Goal: Task Accomplishment & Management: Manage account settings

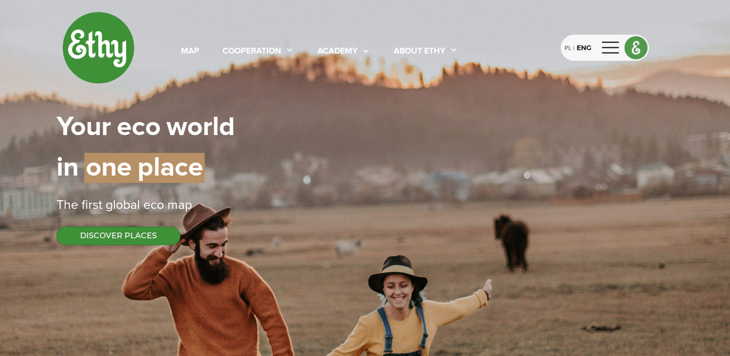
select select
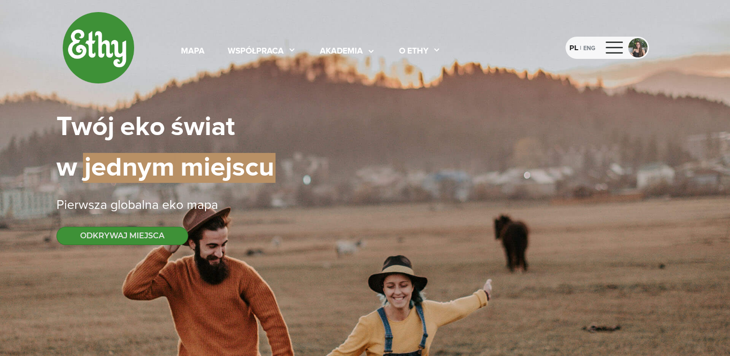
click at [618, 48] on div at bounding box center [614, 47] width 23 height 15
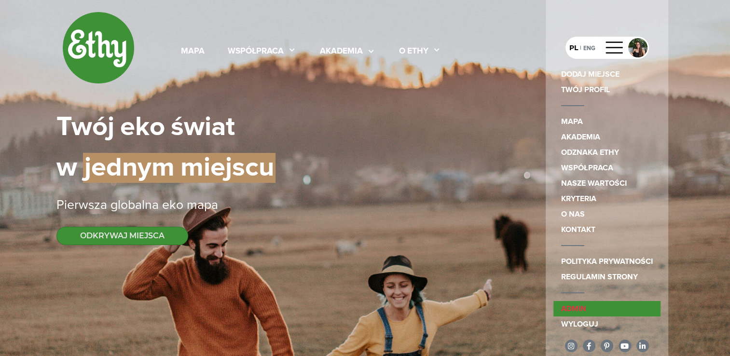
click at [573, 304] on link "admin" at bounding box center [606, 308] width 107 height 15
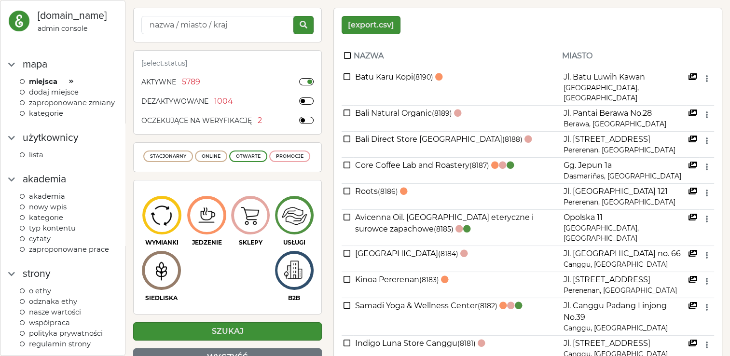
click at [57, 201] on span "Akademia" at bounding box center [47, 196] width 36 height 9
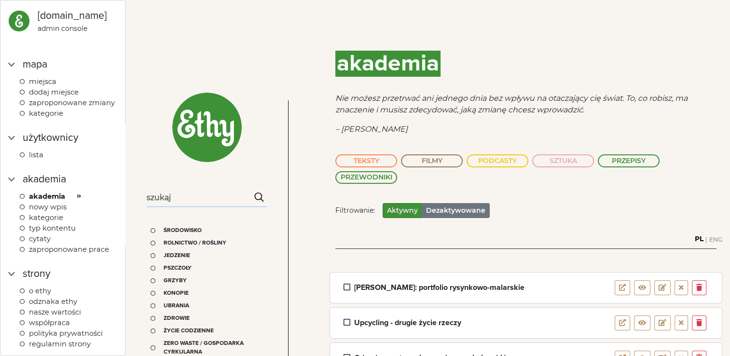
click at [214, 202] on input "Search" at bounding box center [207, 198] width 120 height 18
type input "perec"
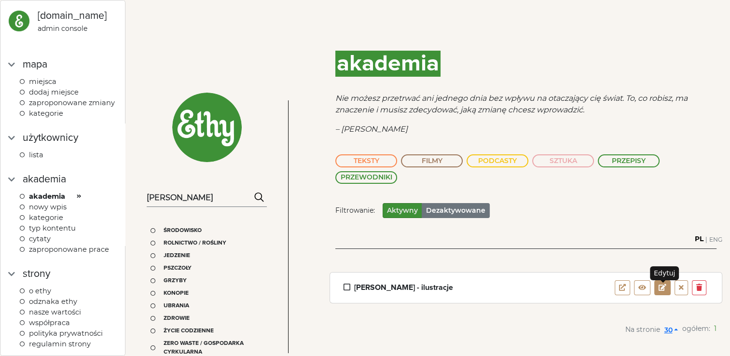
click at [660, 288] on em at bounding box center [663, 287] width 8 height 7
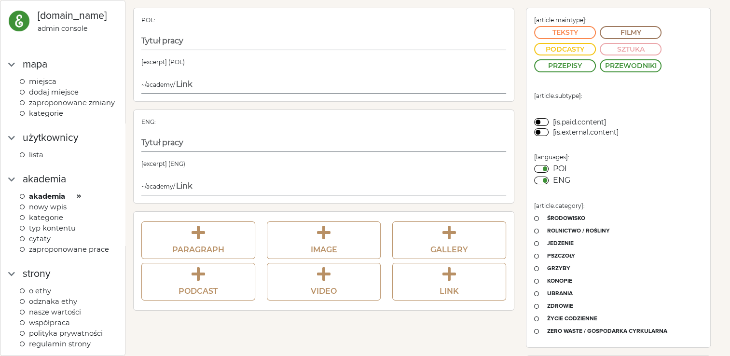
type input "ALEKSANDRA PEREC - ilustracje"
type input "aleksandra-perec-ilustracje-ethy-eko-sztuka"
type input "ALEKSANDRA PEREC - illustrations"
type input "aleksandra-perec-illustrations-ethy-eco-art"
type input "10/12/2022"
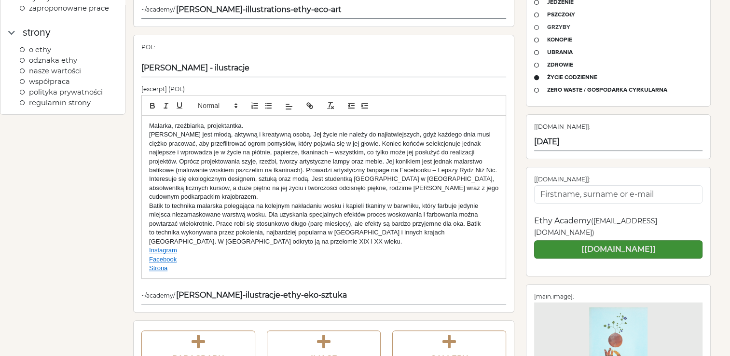
scroll to position [12, 0]
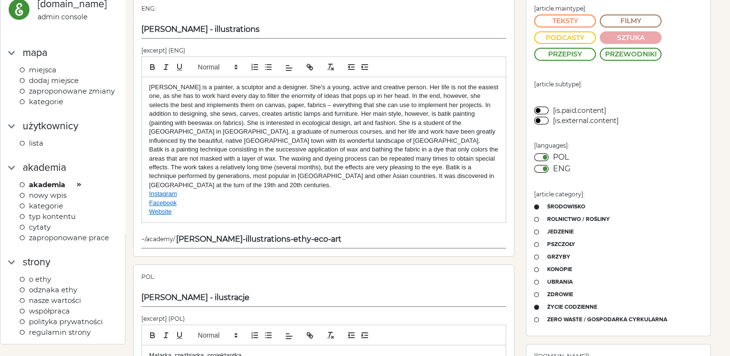
click at [55, 189] on span "Akademia" at bounding box center [47, 184] width 36 height 9
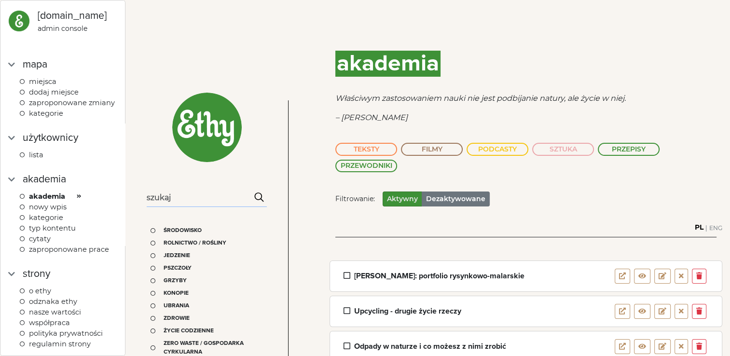
click at [205, 204] on input "Search" at bounding box center [207, 198] width 120 height 18
type input "przepisy"
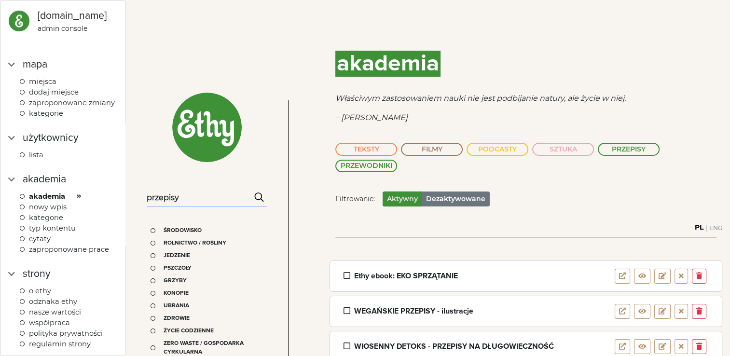
scroll to position [45, 0]
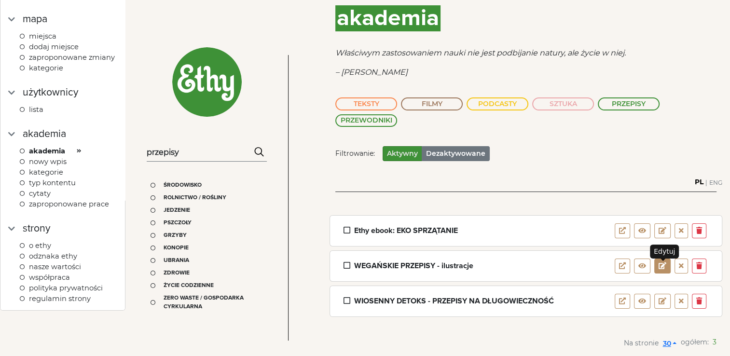
click at [667, 260] on button at bounding box center [662, 266] width 16 height 15
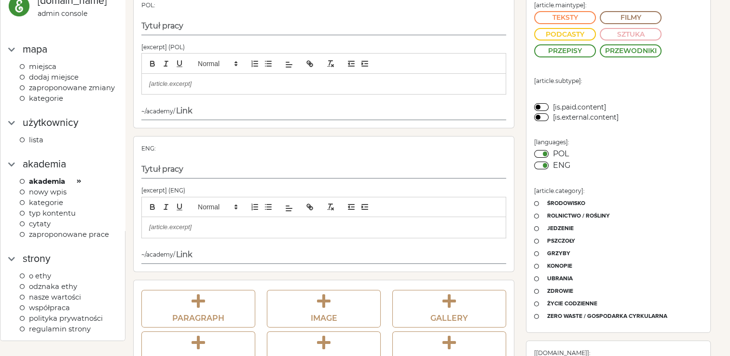
type input "WEGAŃSKIE PRZEPISY - ilustracje"
type input "ilustracje-weganskie-przepisy-akademia-ethy"
type input "VEGAN RECIPIES - illustrations"
type input "illustrations-vegan-recipies-ethy-academy"
type input "03/01/2022"
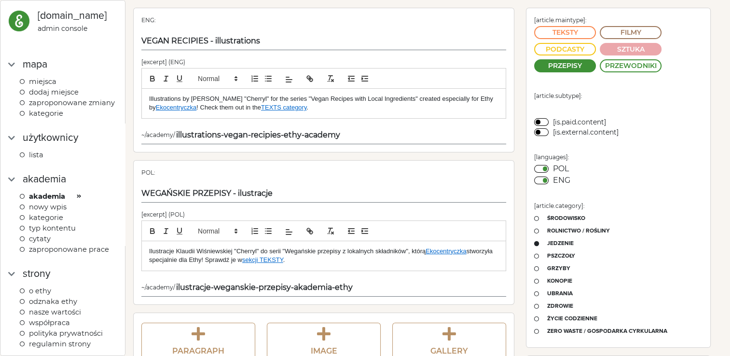
click at [297, 108] on link "TEXTS category" at bounding box center [283, 107] width 45 height 7
click at [319, 106] on p "Illustrations by Klaudia Wiśniewska "Cherryl" for the series "Vegan Recipes wit…" at bounding box center [323, 104] width 349 height 18
click at [259, 259] on link "sekcji TEKSTY" at bounding box center [262, 259] width 41 height 7
click at [340, 107] on p "Illustrations by Klaudia Wiśniewska "Cherryl" for the series "Vegan Recipes wit…" at bounding box center [323, 104] width 349 height 18
click at [293, 110] on link "TEXTS category" at bounding box center [283, 107] width 45 height 7
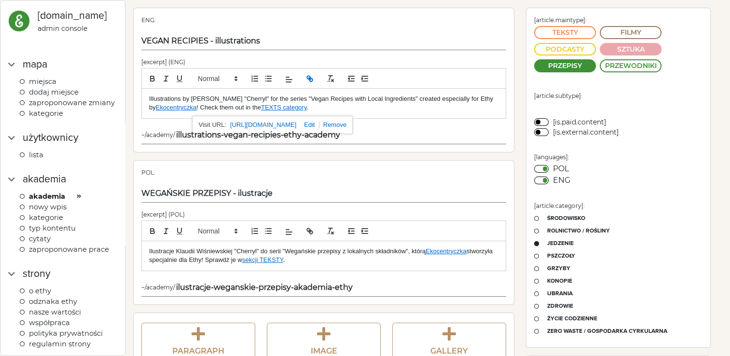
click at [345, 105] on p "Illustrations by Klaudia Wiśniewska "Cherryl" for the series "Vegan Recipes wit…" at bounding box center [323, 104] width 349 height 18
click at [44, 187] on div "akademia" at bounding box center [44, 179] width 43 height 15
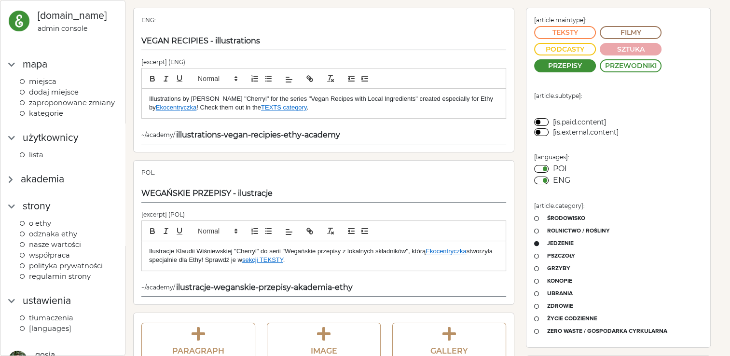
click at [49, 186] on div "akademia" at bounding box center [42, 179] width 43 height 15
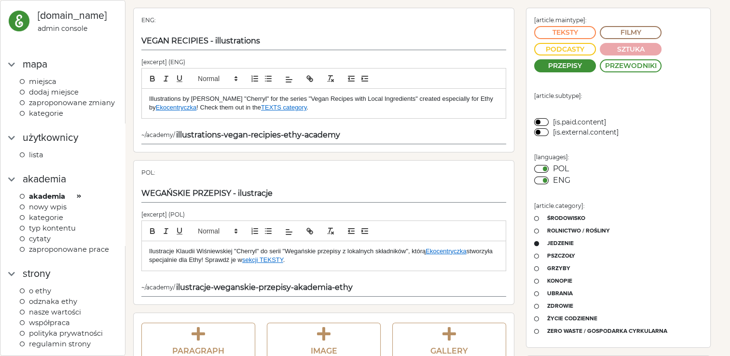
click at [56, 201] on span "Akademia" at bounding box center [47, 196] width 36 height 9
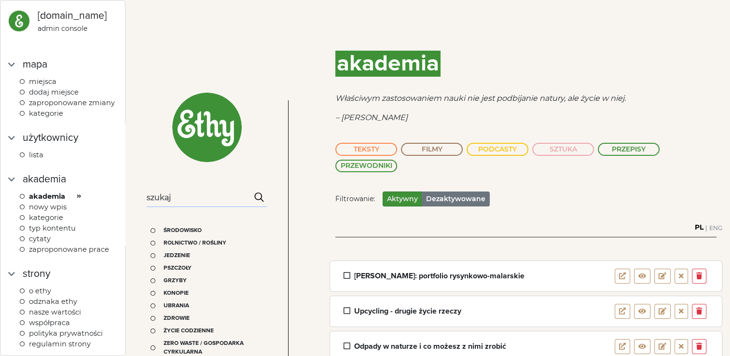
click at [202, 198] on input "Search" at bounding box center [207, 198] width 120 height 18
type input "bee"
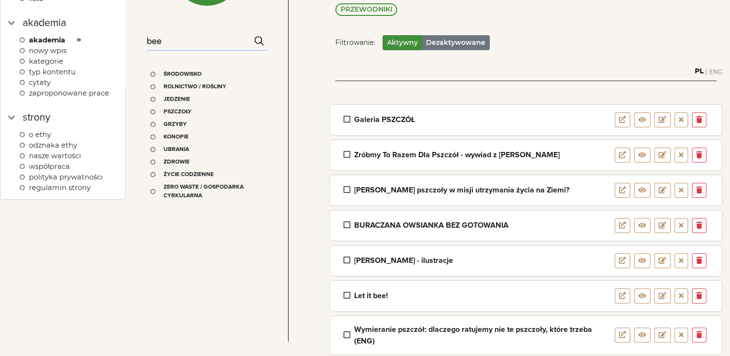
scroll to position [193, 0]
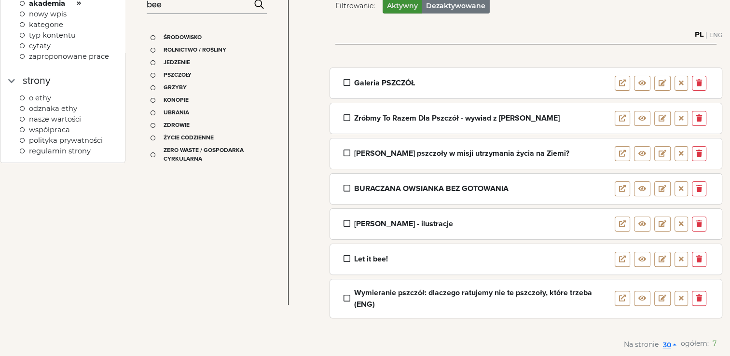
click at [377, 258] on div "Let it bee!" at bounding box center [371, 259] width 34 height 12
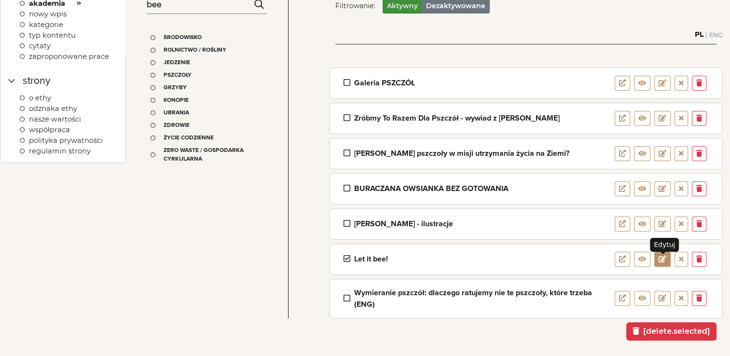
click at [667, 254] on button at bounding box center [662, 259] width 16 height 15
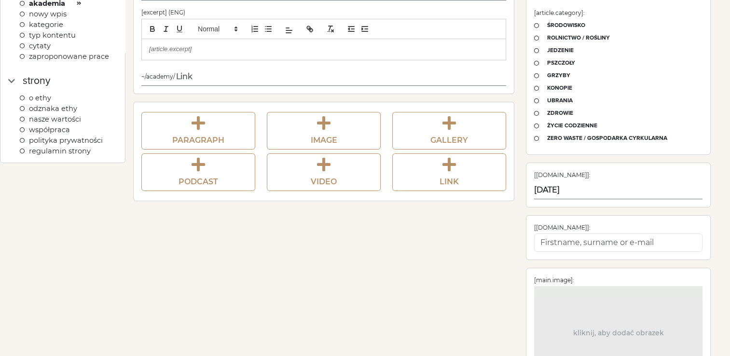
scroll to position [153, 0]
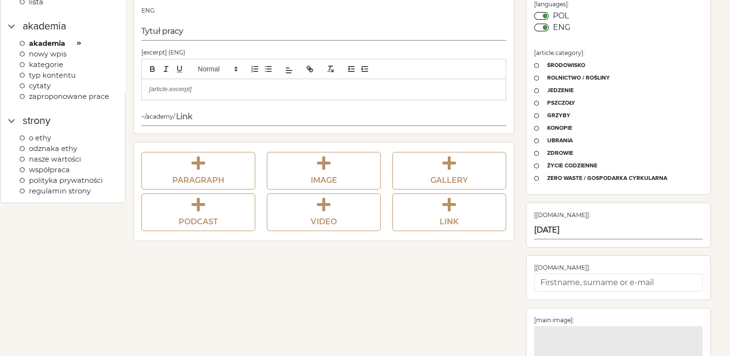
type input "Let it bee!"
type input "let-it-bee-eko-pszczoly-etyczne-pszczelarstwo"
type input "Let it bee!"
type input "let-it-bee-eco-bees-ethical-beekeeping"
type input "08/07/2022"
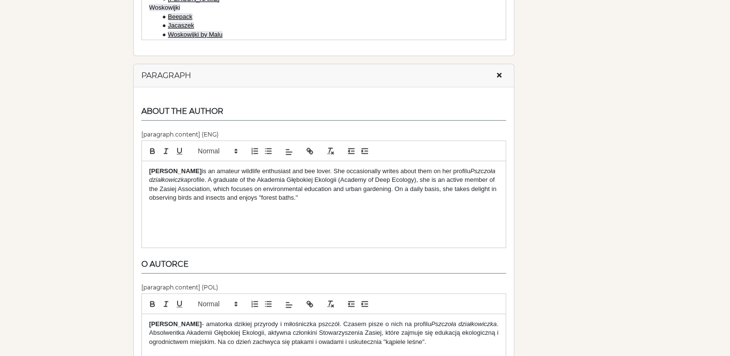
scroll to position [12, 0]
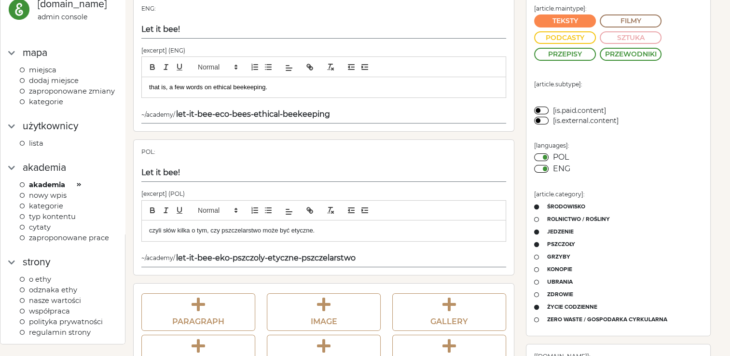
click at [55, 189] on span "Akademia" at bounding box center [47, 184] width 36 height 9
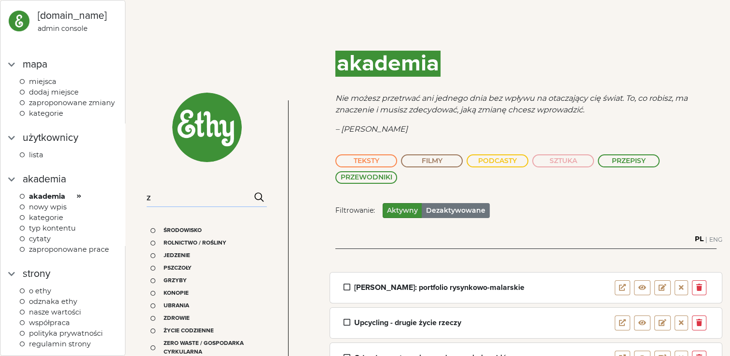
click at [177, 204] on input "z" at bounding box center [207, 198] width 120 height 18
type input "zróbmy to"
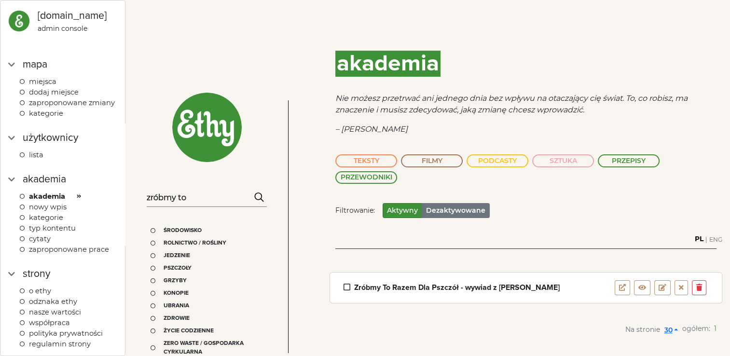
click at [501, 286] on div "Zróbmy To Razem Dla Pszczół - wywiad z Dianą Dybą" at bounding box center [457, 288] width 206 height 12
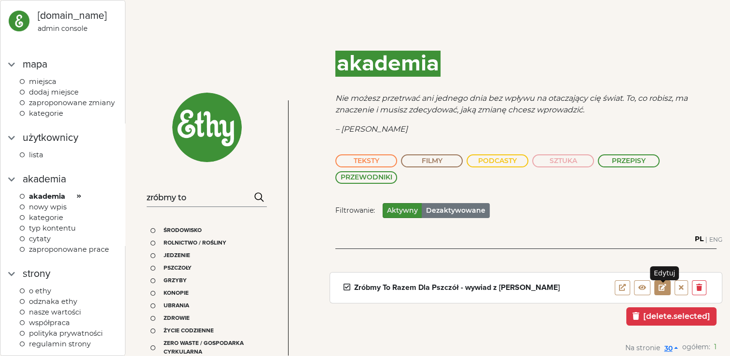
click at [664, 288] on em at bounding box center [663, 287] width 8 height 7
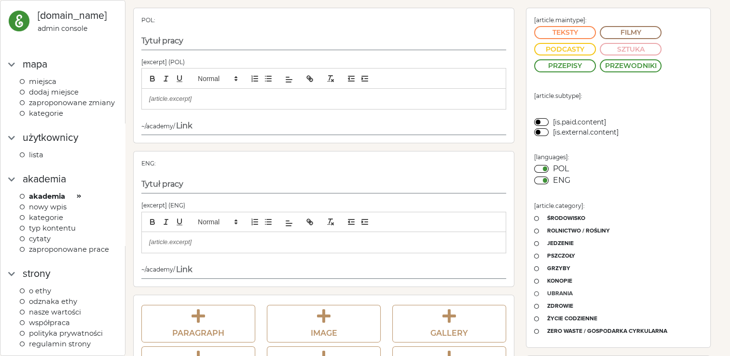
type input "Zróbmy To Razem Dla Pszczół - wywiad z Dianą Dybą"
type input "zrobmy-to-razem-dla-pszczol-wywiad-z-diana-dyba"
type input "Let's Do It Together For Bees - interviewing Diana Dyba"
type input "the-bee-project-diana-dyba"
type input "08/06/2023"
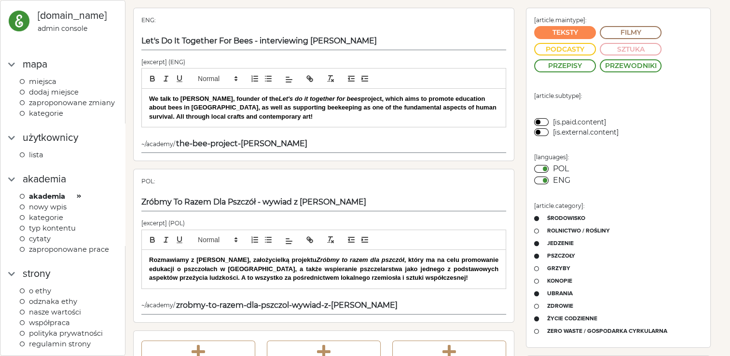
scroll to position [3943, 0]
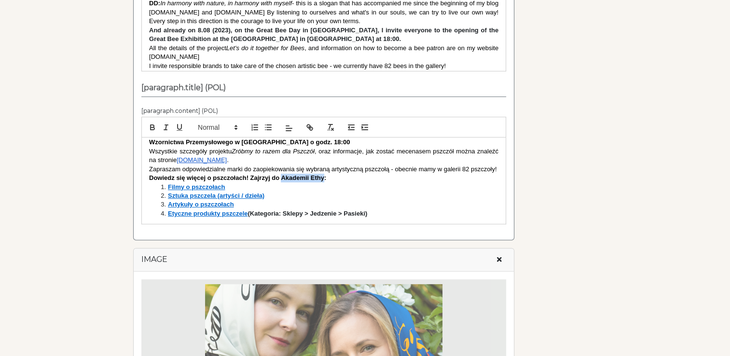
drag, startPoint x: 281, startPoint y: 179, endPoint x: 323, endPoint y: 180, distance: 42.0
click at [323, 180] on strong "Dowiedz się więcej o pszczołach! Zajrzyj do Akademii Ethy:" at bounding box center [237, 177] width 177 height 7
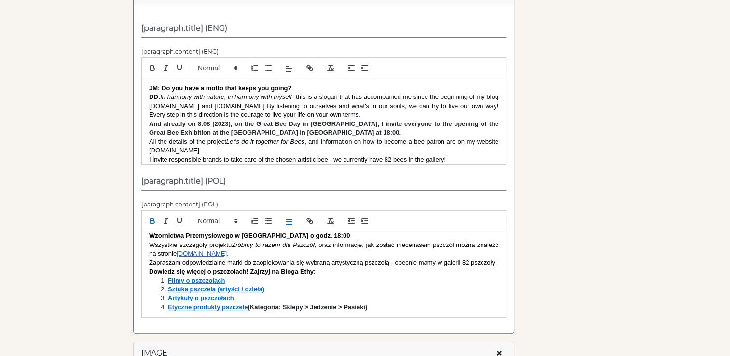
scroll to position [50, 0]
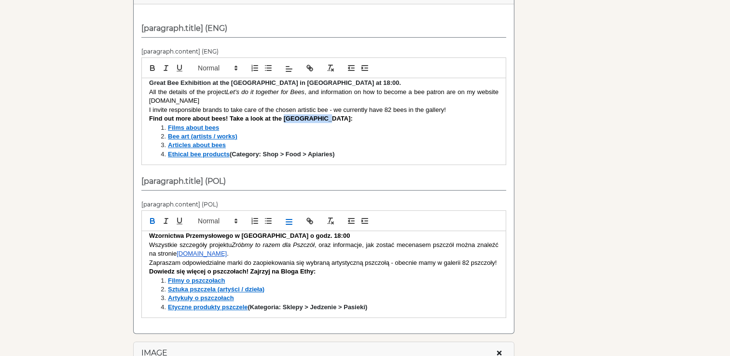
drag, startPoint x: 284, startPoint y: 114, endPoint x: 326, endPoint y: 118, distance: 42.2
click at [326, 118] on strong "Find out more about bees! Take a look at the Ethy Academy:" at bounding box center [251, 118] width 204 height 7
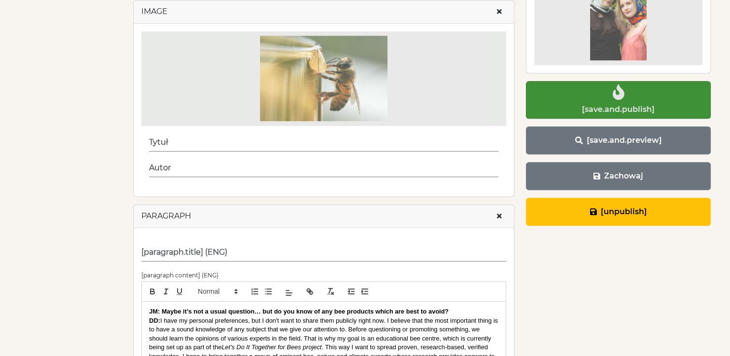
scroll to position [805, 0]
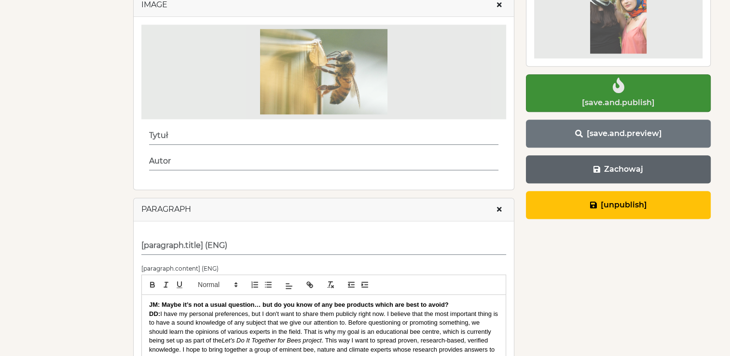
click at [647, 155] on button "Zachowaj" at bounding box center [618, 169] width 185 height 28
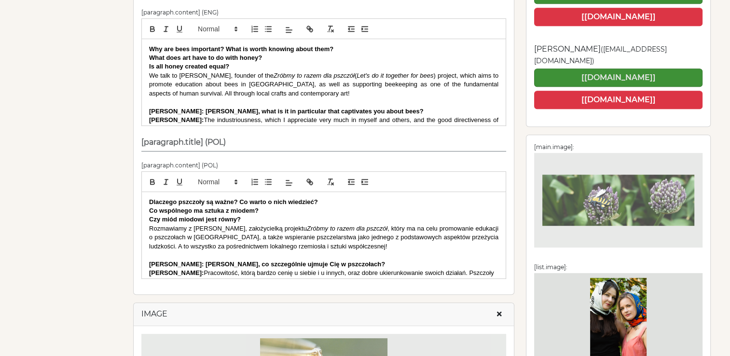
scroll to position [793, 0]
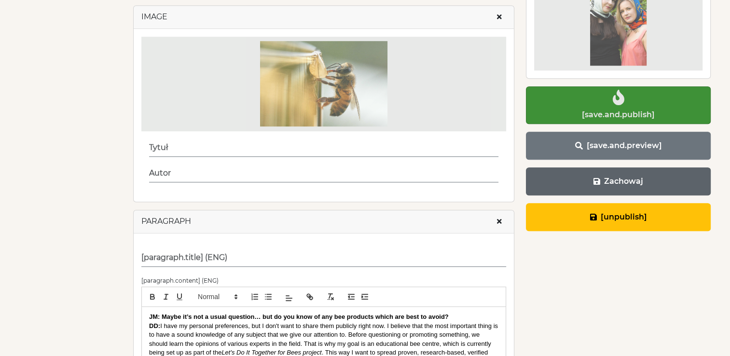
click at [647, 170] on button "Zachowaj" at bounding box center [618, 181] width 185 height 28
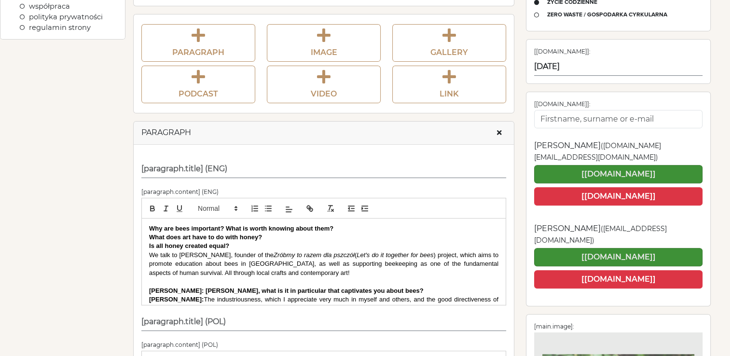
scroll to position [0, 0]
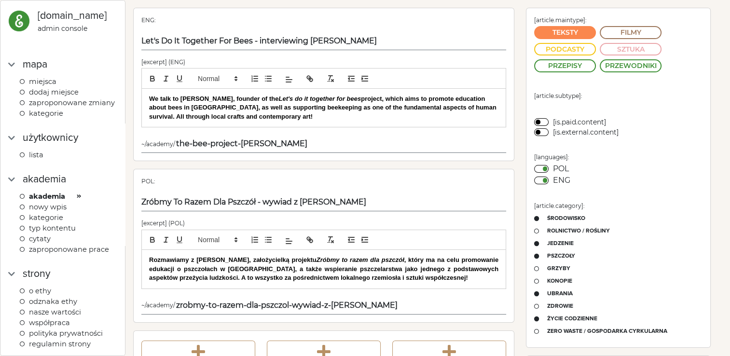
click at [50, 187] on div "akademia" at bounding box center [44, 179] width 43 height 15
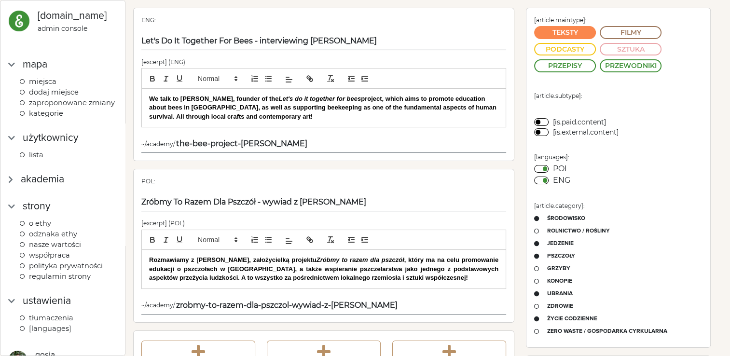
click at [43, 187] on div "akademia" at bounding box center [42, 179] width 43 height 15
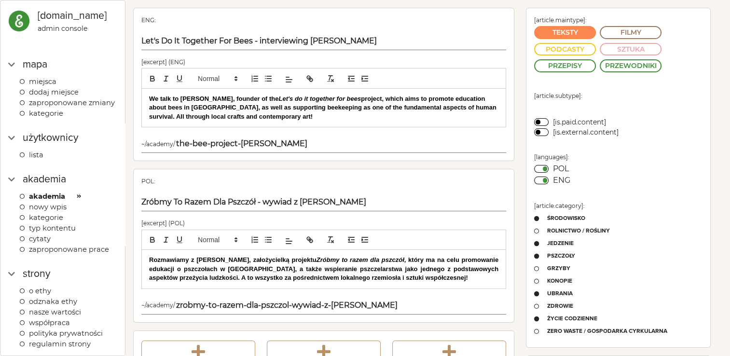
click at [40, 201] on span "Akademia" at bounding box center [47, 196] width 36 height 9
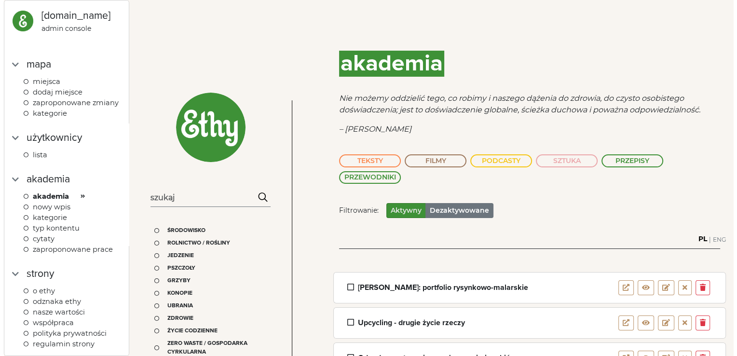
scroll to position [102, 0]
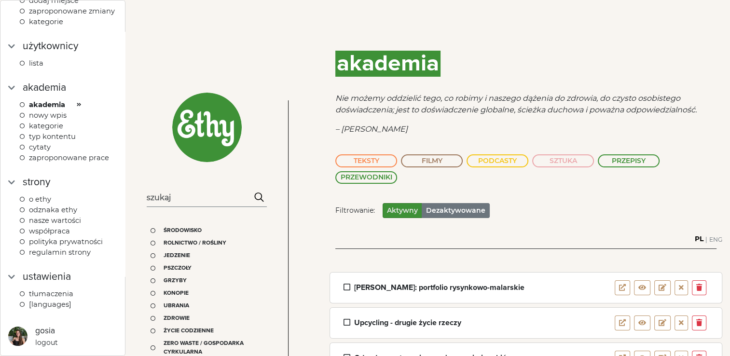
click at [50, 293] on span "Tłumaczenia" at bounding box center [51, 294] width 44 height 9
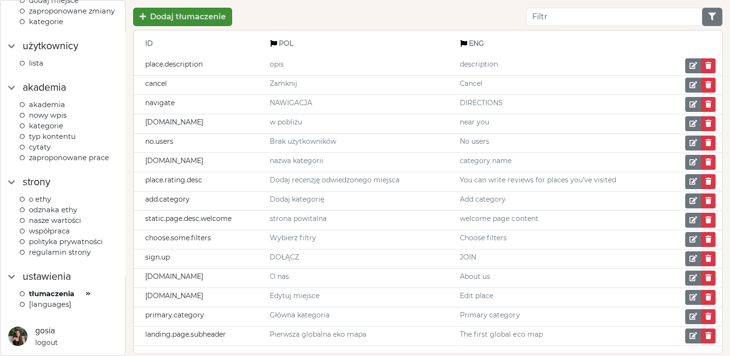
click at [565, 22] on input "Filter" at bounding box center [614, 17] width 177 height 18
type input "akad"
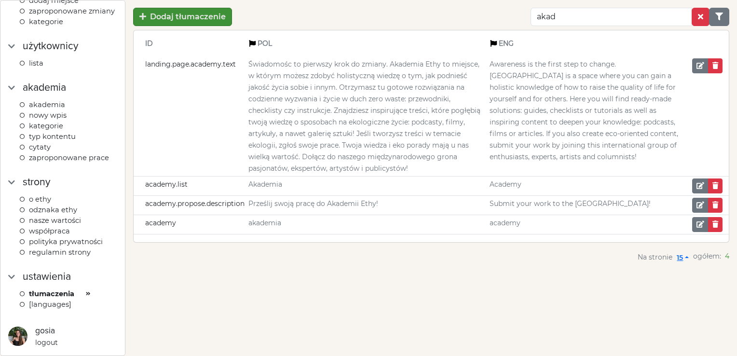
click at [187, 64] on span "landing.page.academy.text" at bounding box center [190, 64] width 91 height 9
drag, startPoint x: 193, startPoint y: 67, endPoint x: 222, endPoint y: 69, distance: 29.5
click at [222, 69] on td "landing.page.academy.text" at bounding box center [190, 116] width 113 height 120
click at [429, 66] on span "Świadomośc to pierwszy krok do zmiany. Akademia Ethy to miejsce, w którym możes…" at bounding box center [364, 116] width 232 height 113
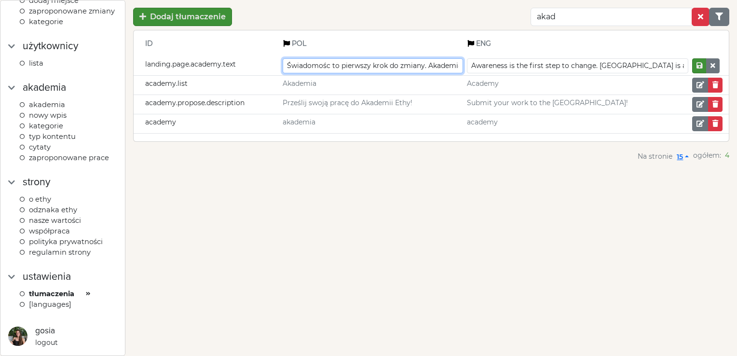
scroll to position [0, 1938]
click at [416, 67] on input "Świadomośc to pierwszy krok do zmiany. Akademia Ethy to miejsce, w którym możes…" at bounding box center [373, 65] width 180 height 15
click at [444, 65] on input "Świadomośc to pierwszy krok do zmiany. Akademia Ethy to miejsce, w którym możes…" at bounding box center [373, 65] width 180 height 15
click at [456, 65] on input "Świadomośc to pierwszy krok do zmiany. Akademia Ethy to miejsce, w którym możes…" at bounding box center [373, 65] width 180 height 15
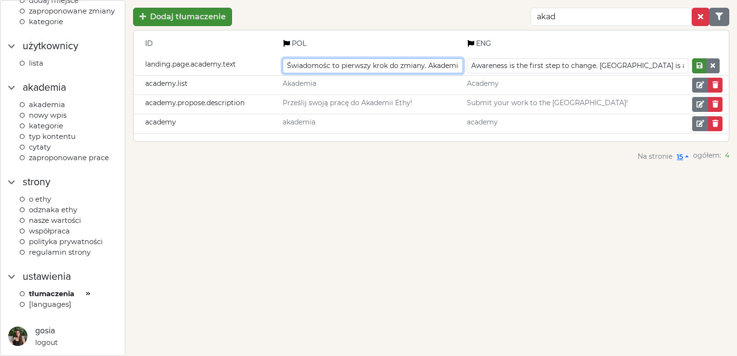
click at [338, 65] on input "Świadomośc to pierwszy krok do zmiany. Akademia Ethy to miejsce, w którym możes…" at bounding box center [373, 65] width 180 height 15
drag, startPoint x: 400, startPoint y: 64, endPoint x: 369, endPoint y: 65, distance: 30.9
click at [369, 65] on input "Świadomość to pierwszy krok do zmiany. Akademia Ethy to miejsce, w którym możes…" at bounding box center [373, 65] width 180 height 15
type input "Świadomość to pierwszy krok do zmiany. Blog Ethy to miejsce, w którym możesz zd…"
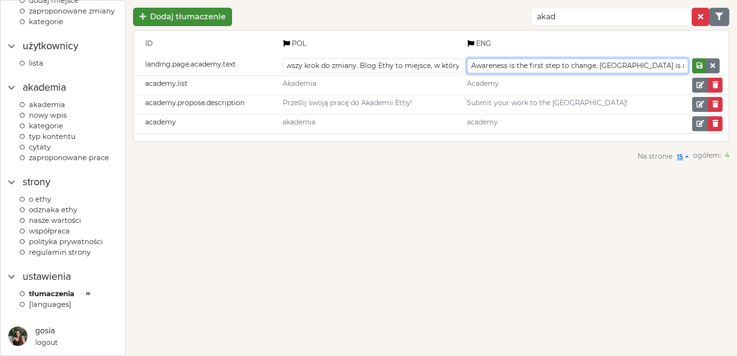
scroll to position [0, 0]
click at [664, 64] on input "Awareness is the first step to change. Ethy Academy is a space where you can ga…" at bounding box center [577, 65] width 221 height 15
drag, startPoint x: 636, startPoint y: 67, endPoint x: 667, endPoint y: 68, distance: 30.9
click at [667, 68] on input "Awareness is the first step to change. Ethy Academy is a space where you can ga…" at bounding box center [577, 65] width 221 height 15
click at [622, 64] on input "Awareness is the first step to change. Ethy Blog is a space where you can gain …" at bounding box center [577, 65] width 221 height 15
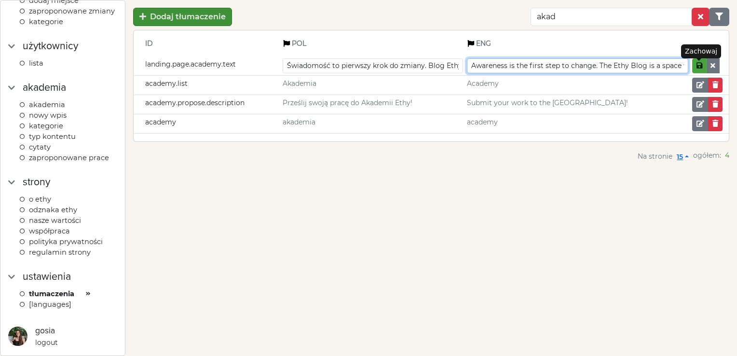
type input "Awareness is the first step to change. The Ethy Blog is a space where you can g…"
click at [697, 67] on em "Category config" at bounding box center [700, 65] width 6 height 7
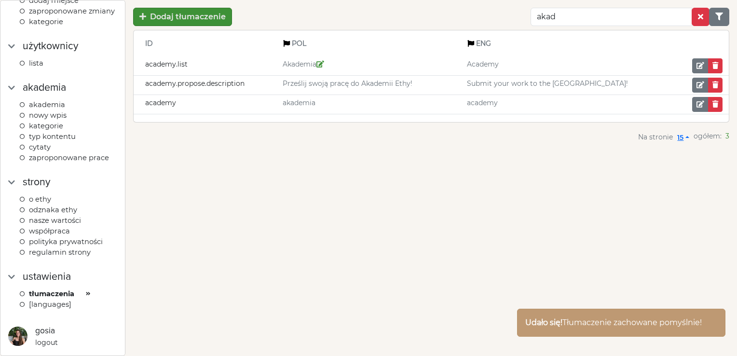
click at [324, 67] on em at bounding box center [321, 64] width 8 height 7
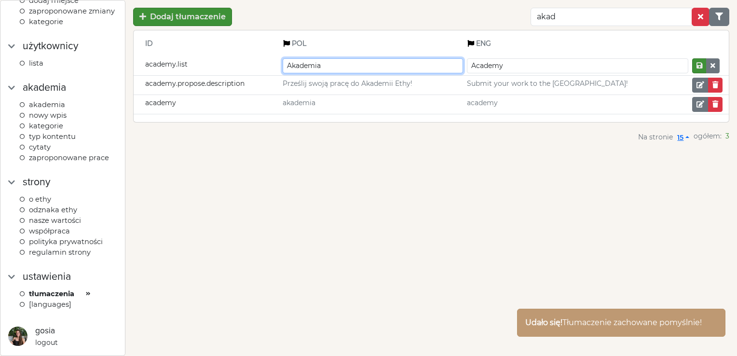
drag, startPoint x: 340, startPoint y: 66, endPoint x: 230, endPoint y: 67, distance: 110.0
click at [230, 67] on tr "academy.list Akademia Academy" at bounding box center [431, 65] width 595 height 19
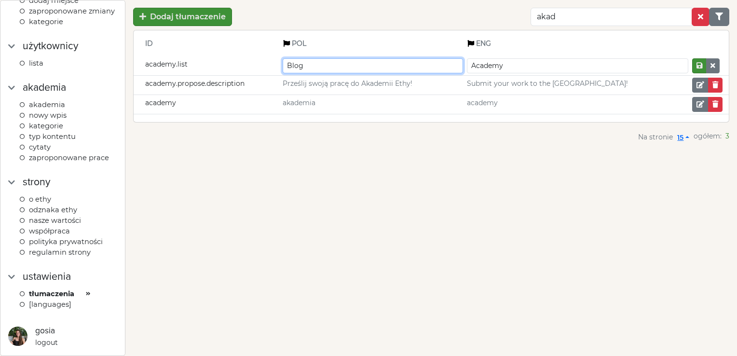
type input "Blog"
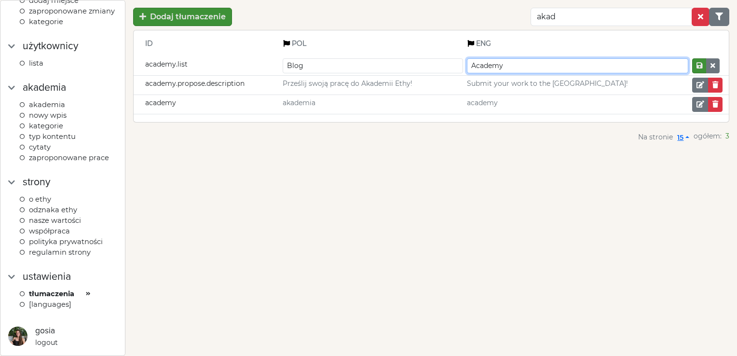
drag, startPoint x: 538, startPoint y: 63, endPoint x: 454, endPoint y: 61, distance: 84.5
click at [454, 61] on tr "academy.list Blog Academy" at bounding box center [431, 65] width 595 height 19
type input "Blog"
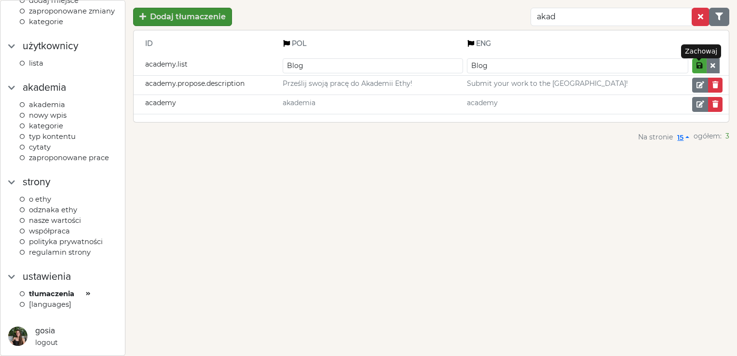
click at [700, 65] on em "Category config" at bounding box center [700, 65] width 6 height 7
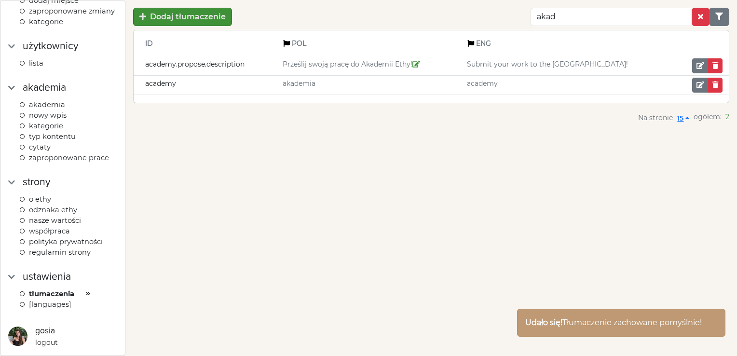
click at [379, 63] on span "Prześlij swoją pracę do Akademii Ethy!" at bounding box center [352, 64] width 138 height 9
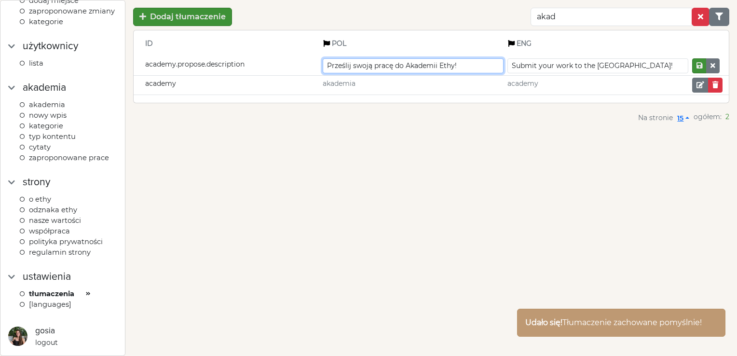
drag, startPoint x: 412, startPoint y: 66, endPoint x: 471, endPoint y: 69, distance: 58.9
click at [471, 69] on input "Prześlij swoją pracę do Akademii Ethy!" at bounding box center [413, 65] width 181 height 15
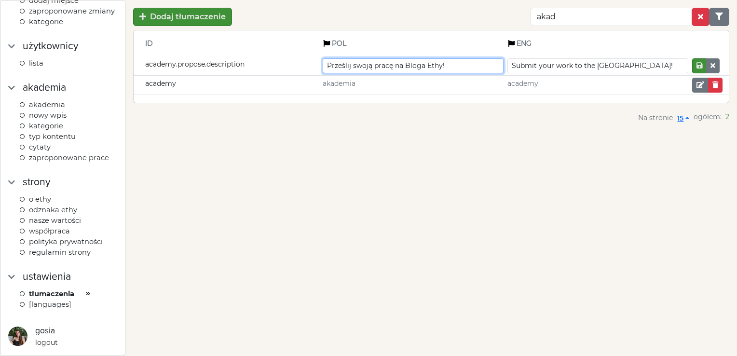
type input "Prześlij swoją pracę na Bloga Ethy!"
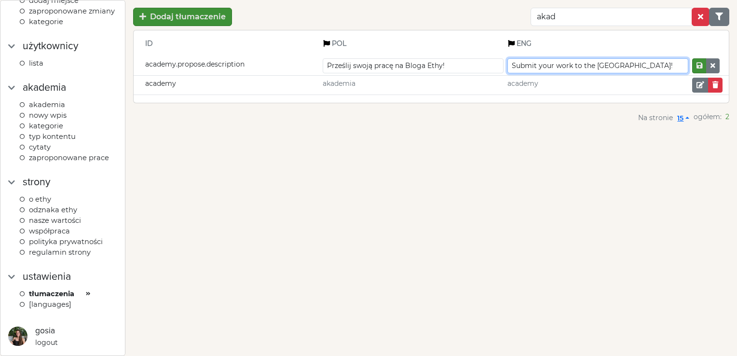
click at [612, 66] on input "Submit your work to the Ethy Academy!" at bounding box center [598, 65] width 181 height 15
drag, startPoint x: 606, startPoint y: 67, endPoint x: 652, endPoint y: 67, distance: 46.8
click at [652, 67] on input "Submit your work to the Ethy Academy!" at bounding box center [598, 65] width 181 height 15
drag, startPoint x: 582, startPoint y: 68, endPoint x: 587, endPoint y: 68, distance: 5.3
click at [587, 68] on input "Submit your work to the Ethy Blog!" at bounding box center [598, 65] width 181 height 15
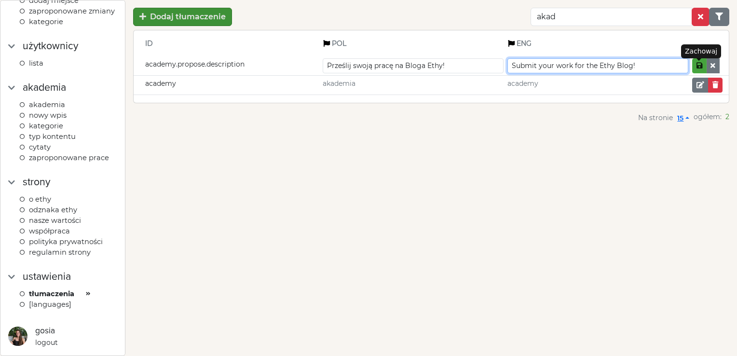
type input "Submit your work for the Ethy Blog!"
click at [699, 64] on em "Category config" at bounding box center [700, 65] width 6 height 7
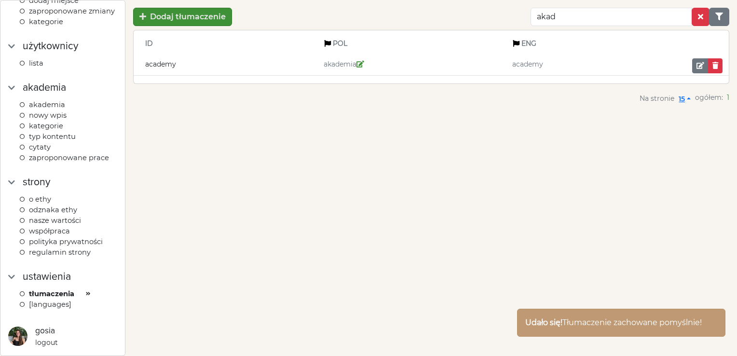
click at [357, 64] on em at bounding box center [361, 64] width 8 height 7
drag, startPoint x: 321, startPoint y: 67, endPoint x: 142, endPoint y: 68, distance: 179.0
click at [142, 68] on tr "academy akademia academy" at bounding box center [431, 65] width 595 height 19
type input "B"
type input "blog"
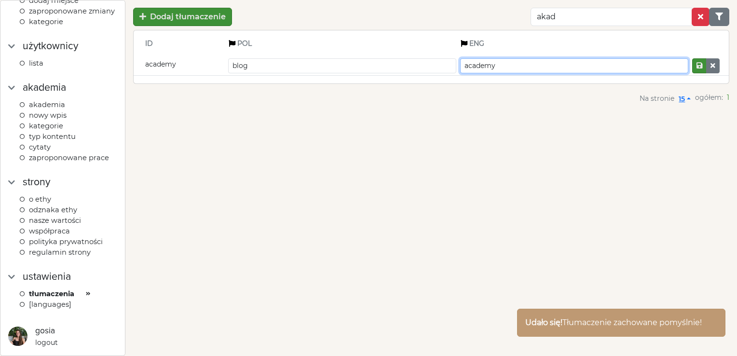
drag, startPoint x: 513, startPoint y: 63, endPoint x: 411, endPoint y: 57, distance: 102.5
click at [411, 57] on tr "academy blog academy" at bounding box center [431, 65] width 595 height 19
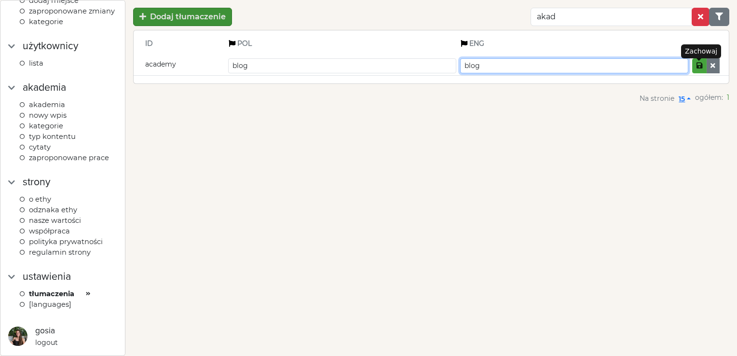
type input "blog"
click at [702, 66] on em "Category config" at bounding box center [700, 65] width 6 height 7
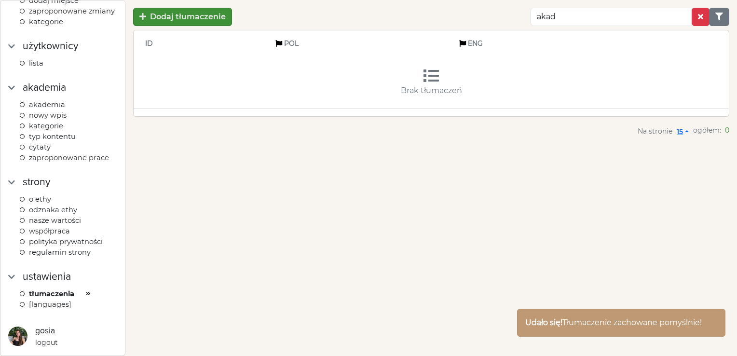
click at [273, 200] on div "Dodaj tłumaczenie akad ID POL ENG Brak tłumaczeń Na stronie 15 ogółem: 0" at bounding box center [431, 178] width 612 height 356
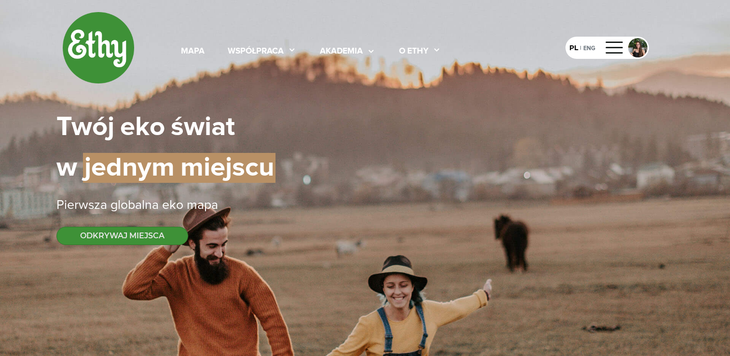
select select
click at [367, 49] on icon at bounding box center [371, 52] width 9 height 10
click at [611, 46] on div at bounding box center [614, 47] width 23 height 15
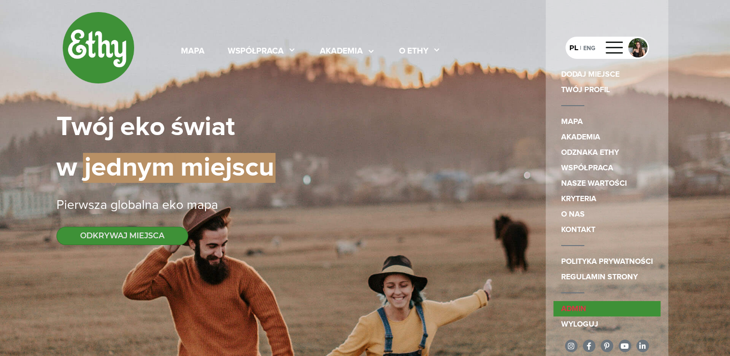
click at [564, 308] on link "admin" at bounding box center [606, 308] width 107 height 15
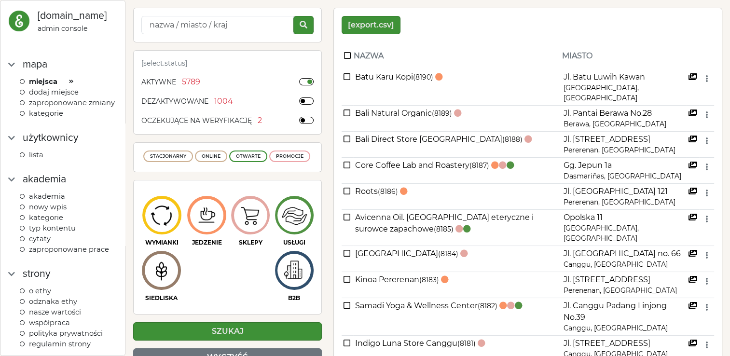
click at [54, 201] on span "Akademia" at bounding box center [47, 196] width 36 height 9
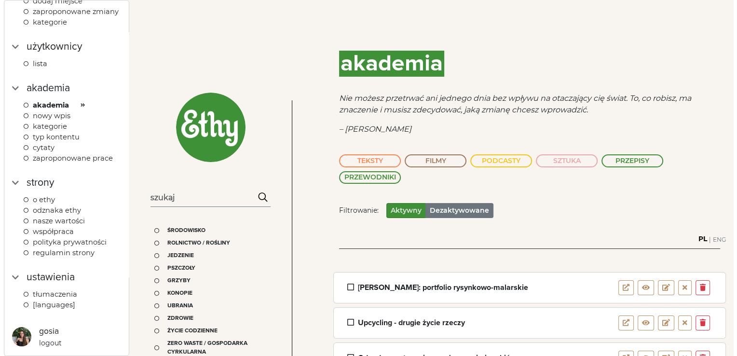
scroll to position [102, 0]
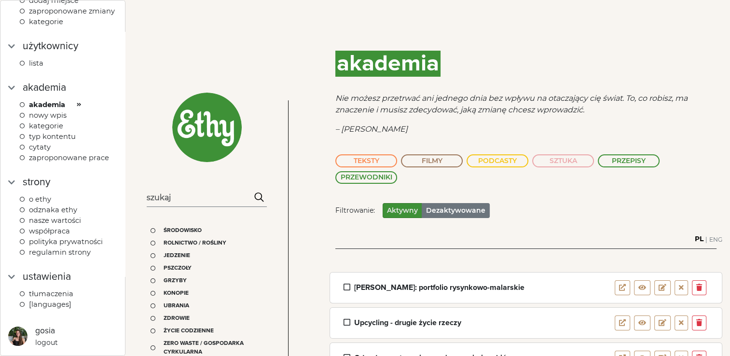
click at [51, 305] on span "[languages]" at bounding box center [50, 304] width 42 height 9
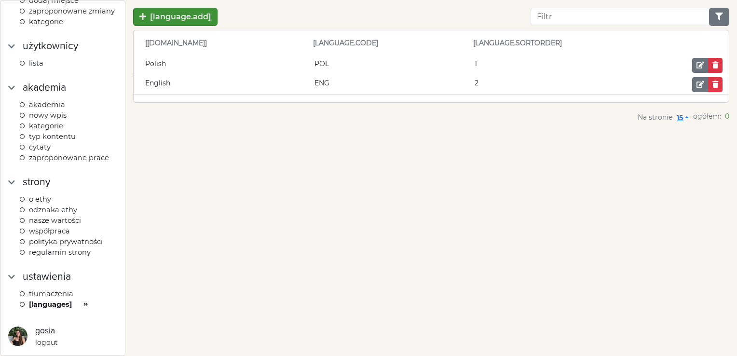
click at [58, 296] on span "Tłumaczenia" at bounding box center [51, 294] width 44 height 9
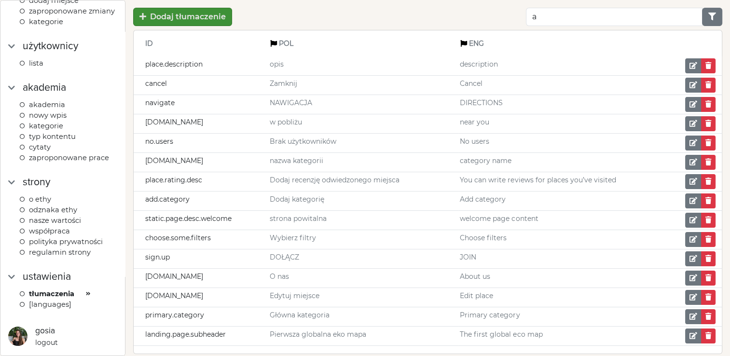
click at [539, 18] on input "a" at bounding box center [614, 17] width 177 height 18
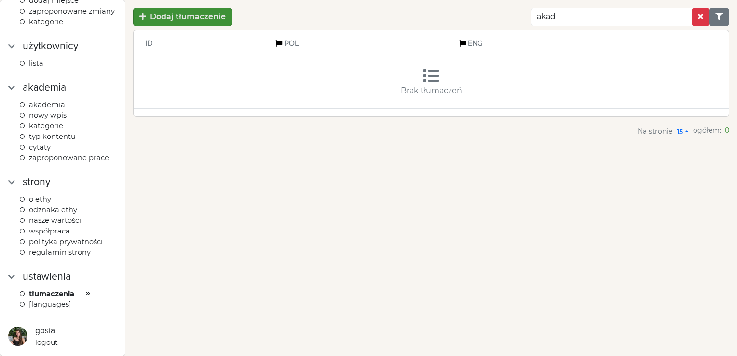
click at [539, 18] on input "akad" at bounding box center [612, 17] width 162 height 18
type input "blog"
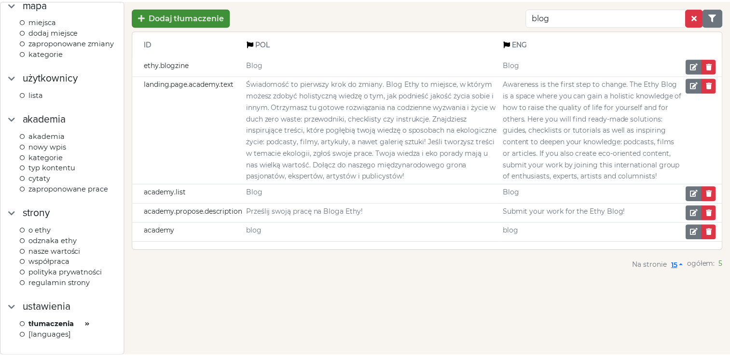
scroll to position [59, 0]
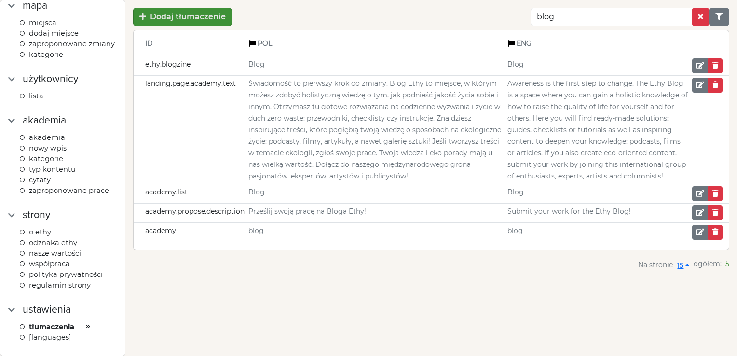
click at [53, 142] on span "Akademia" at bounding box center [47, 137] width 36 height 9
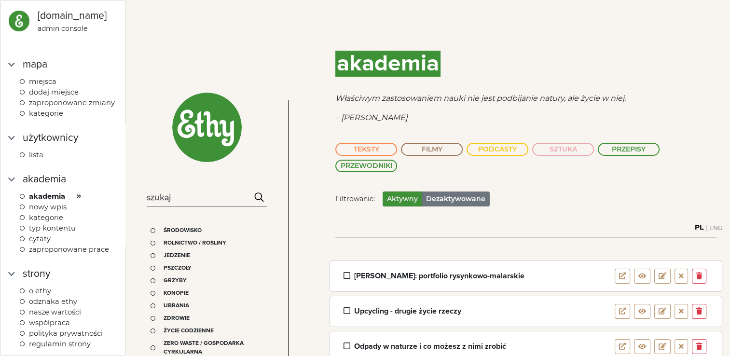
click at [46, 82] on span "Miejsca" at bounding box center [43, 81] width 28 height 9
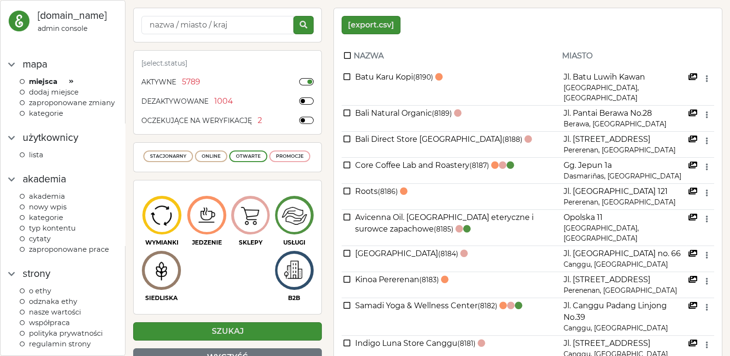
scroll to position [102, 0]
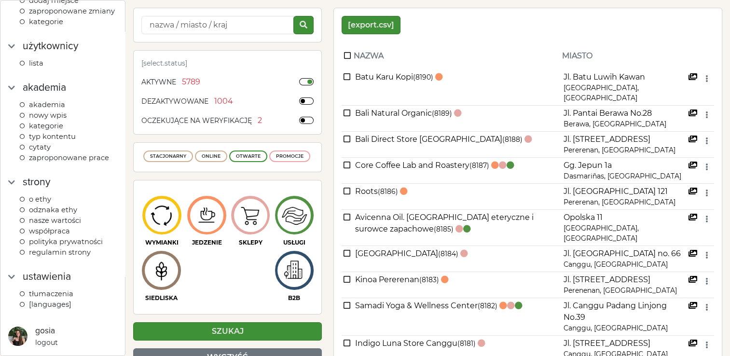
click at [43, 196] on span "O Ethy" at bounding box center [40, 199] width 22 height 9
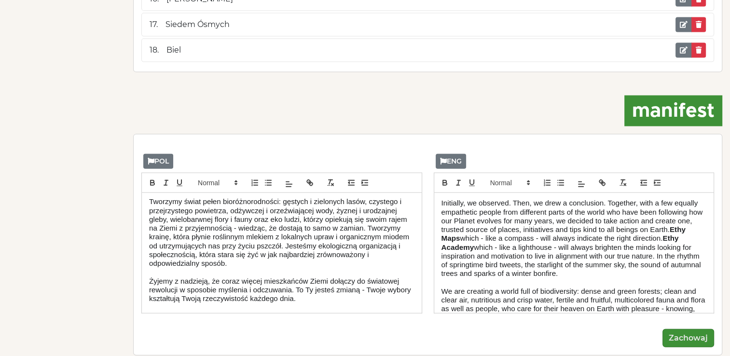
scroll to position [164, 0]
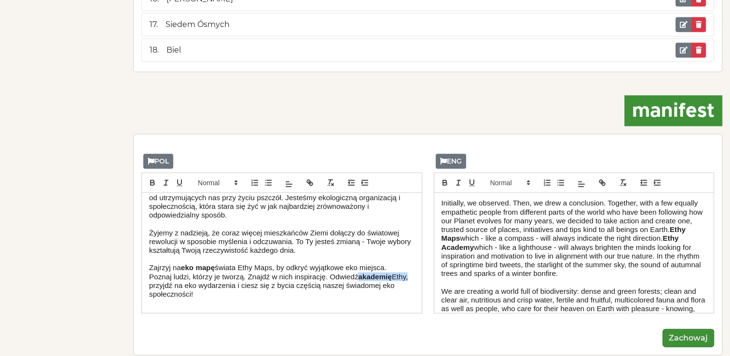
drag, startPoint x: 360, startPoint y: 254, endPoint x: 162, endPoint y: 267, distance: 198.3
click at [162, 267] on h3 "Zajrzyj na eko mapę świata Ethy Maps, by odkryć wyjątkowe eko miejsca. Poznaj l…" at bounding box center [281, 280] width 265 height 35
drag, startPoint x: 491, startPoint y: 227, endPoint x: 460, endPoint y: 225, distance: 31.4
click at [460, 225] on h3 "Initially, we observed. Then, we drew a conclusion. Together, with a few equall…" at bounding box center [573, 238] width 265 height 79
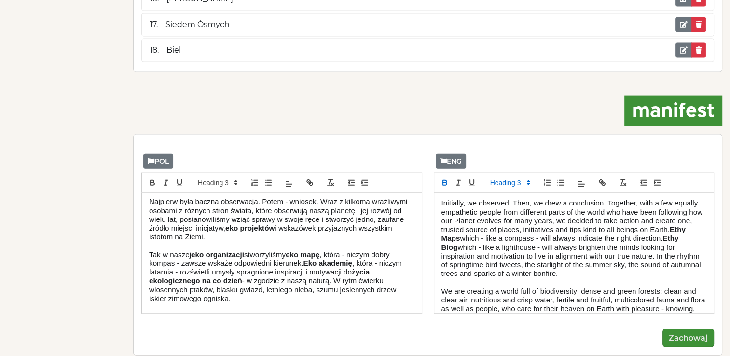
scroll to position [0, 0]
drag, startPoint x: 322, startPoint y: 242, endPoint x: 353, endPoint y: 244, distance: 31.4
click at [352, 261] on strong "akademię" at bounding box center [335, 265] width 33 height 8
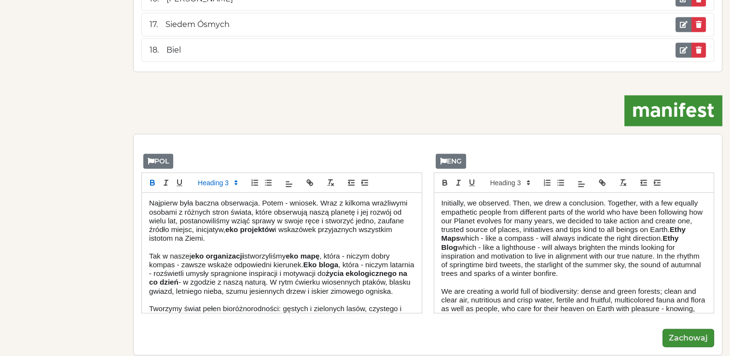
click at [359, 261] on span ", która - niczym latarnia - rozświetli umysły spragnione inspiracji i motywacji…" at bounding box center [282, 269] width 267 height 17
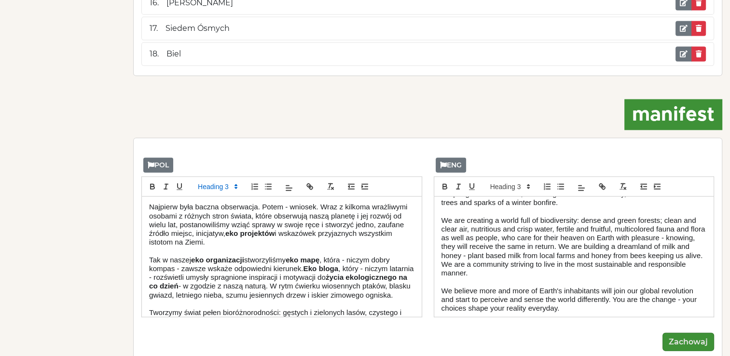
scroll to position [120, 0]
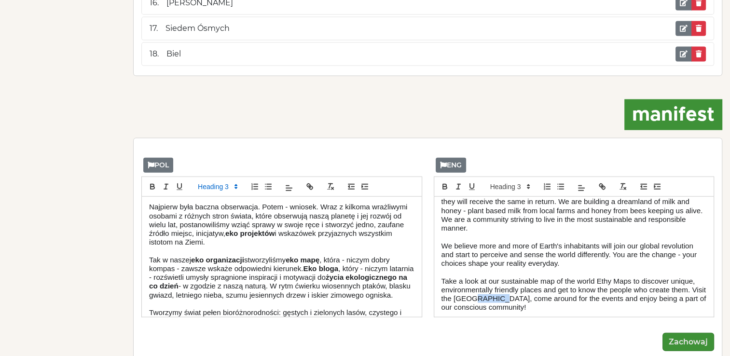
drag, startPoint x: 486, startPoint y: 278, endPoint x: 516, endPoint y: 276, distance: 30.0
click at [516, 277] on span "Take a look at our sustainable map of the world Ethy Maps to discover unique, e…" at bounding box center [574, 294] width 267 height 35
click at [697, 333] on button "Zachowaj" at bounding box center [688, 342] width 52 height 18
click at [694, 333] on button "Zachowaj" at bounding box center [688, 342] width 52 height 18
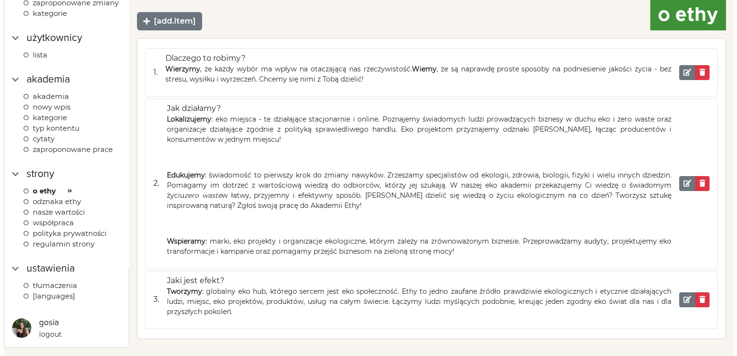
scroll to position [9, 0]
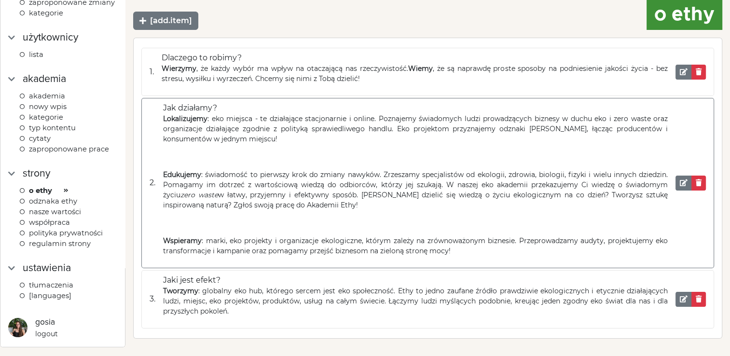
click at [258, 207] on span "w łatwy, przyjemny i efektywny sposób. Chcesz dzielić się wiedzą o życiu ekolog…" at bounding box center [415, 200] width 505 height 19
drag, startPoint x: 235, startPoint y: 206, endPoint x: 284, endPoint y: 205, distance: 48.7
click at [284, 205] on span "w łatwy, przyjemny i efektywny sposób. Chcesz dzielić się wiedzą o życiu ekolog…" at bounding box center [415, 200] width 505 height 19
click at [681, 185] on em at bounding box center [684, 182] width 8 height 7
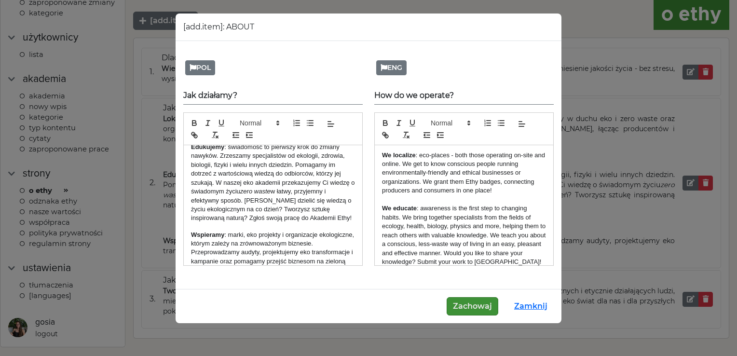
scroll to position [69, 0]
drag, startPoint x: 323, startPoint y: 219, endPoint x: 231, endPoint y: 227, distance: 92.5
click at [231, 221] on span "w łatwy, przyjemny i efektywny sposób. Chcesz dzielić się wiedzą o życiu ekolog…" at bounding box center [272, 204] width 162 height 34
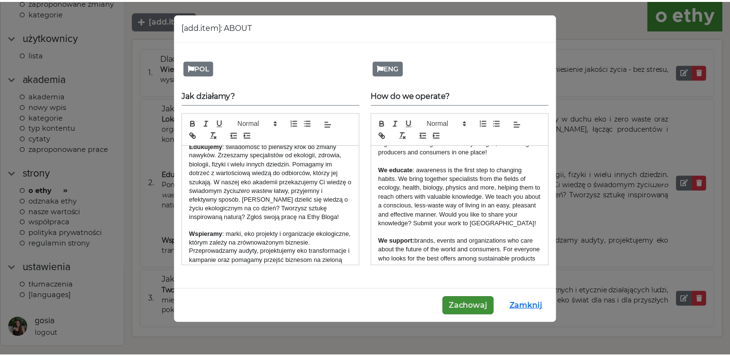
scroll to position [40, 0]
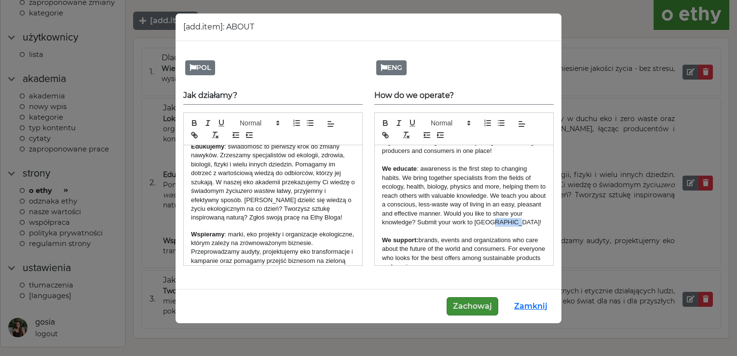
drag, startPoint x: 502, startPoint y: 223, endPoint x: 528, endPoint y: 224, distance: 26.6
click at [528, 224] on span ": awareness is the first step to changing habits. We bring together specialists…" at bounding box center [464, 195] width 165 height 61
click at [485, 221] on span ": awareness is the first step to changing habits. We bring together specialists…" at bounding box center [464, 195] width 165 height 61
click at [487, 309] on button "Zachowaj" at bounding box center [473, 306] width 52 height 18
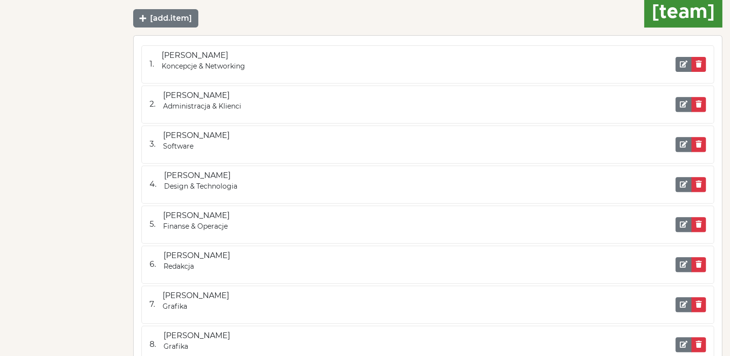
scroll to position [0, 0]
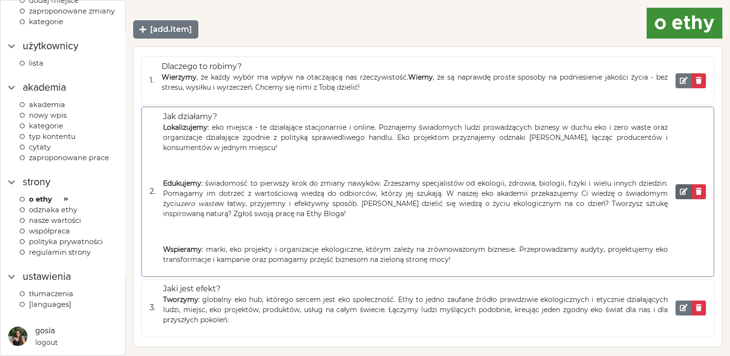
click at [683, 192] on em at bounding box center [684, 191] width 8 height 7
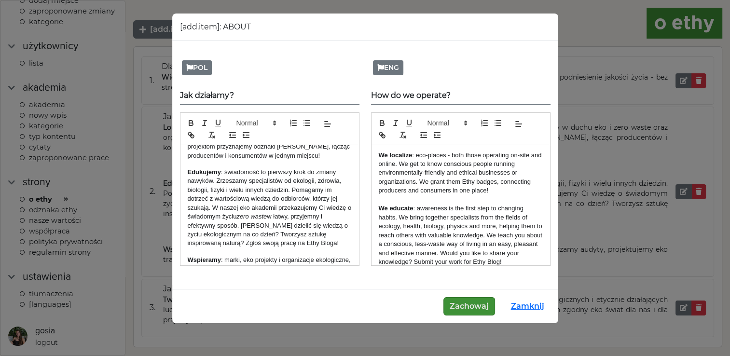
scroll to position [46, 0]
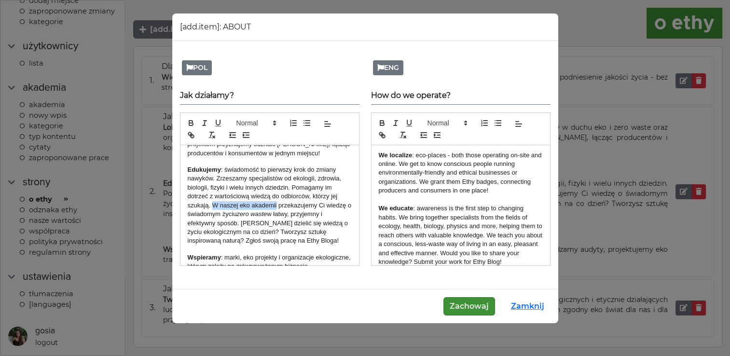
drag, startPoint x: 214, startPoint y: 204, endPoint x: 277, endPoint y: 205, distance: 63.2
click at [277, 205] on span ": świadomość to pierwszy krok do zmiany nawyków. Zrzeszamy specjalistów od ekol…" at bounding box center [270, 192] width 165 height 52
click at [480, 233] on span ": awareness is the first step to changing habits. We bring together specialists…" at bounding box center [461, 235] width 165 height 61
click at [477, 307] on button "Zachowaj" at bounding box center [469, 306] width 52 height 18
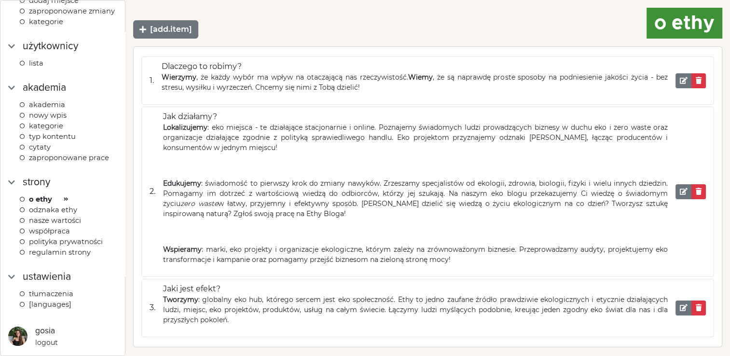
click at [53, 210] on span "odznaka Ethy" at bounding box center [53, 210] width 48 height 9
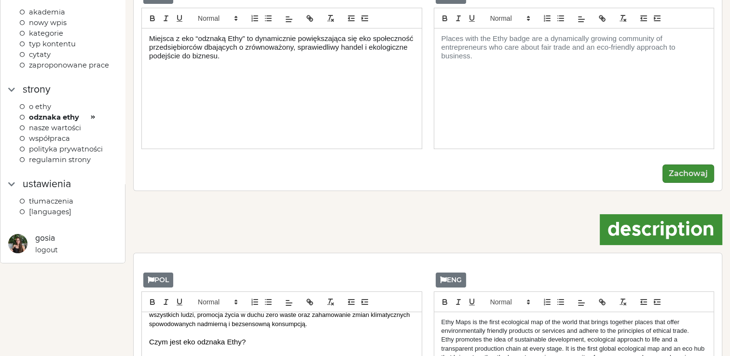
scroll to position [91, 0]
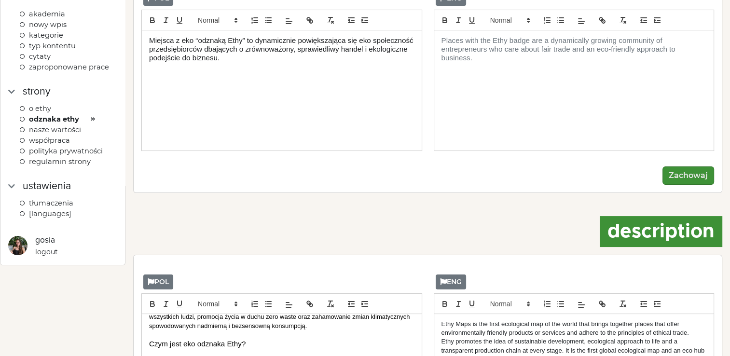
click at [72, 130] on span "Nasze wartości" at bounding box center [55, 129] width 52 height 9
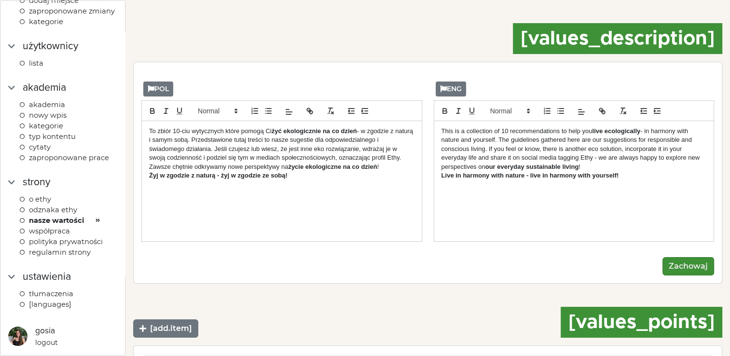
scroll to position [892, 0]
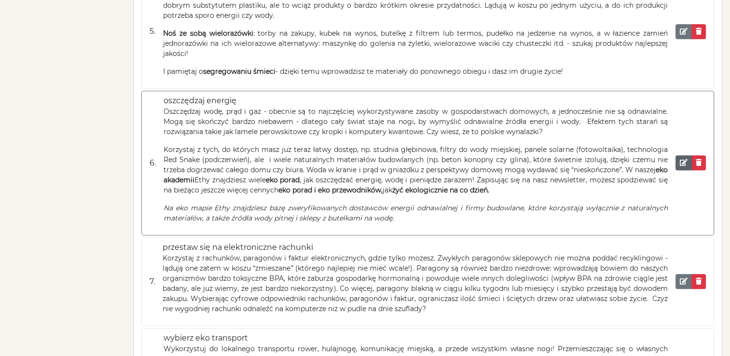
click at [687, 162] on em at bounding box center [684, 162] width 8 height 7
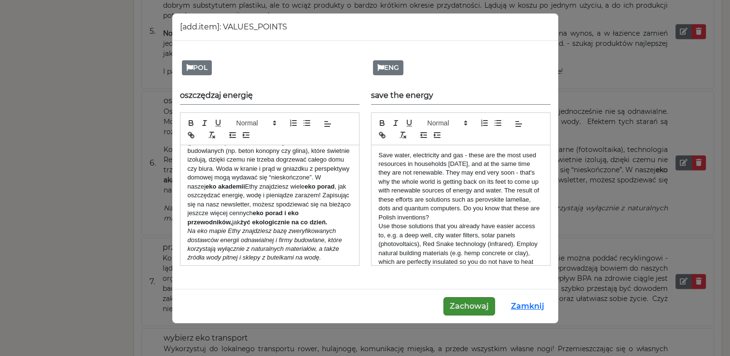
scroll to position [123, 0]
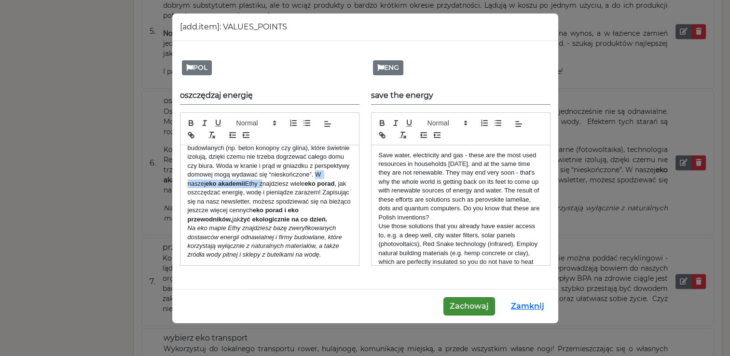
drag, startPoint x: 235, startPoint y: 173, endPoint x: 316, endPoint y: 175, distance: 81.1
click at [316, 175] on p "Korzystaj z tych, do których masz już teraz łatwy dostęp, np. studnia głębinowa…" at bounding box center [270, 166] width 164 height 116
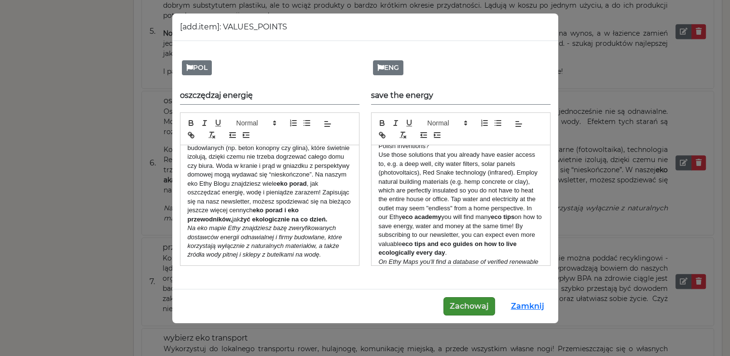
scroll to position [73, 0]
drag, startPoint x: 414, startPoint y: 215, endPoint x: 485, endPoint y: 217, distance: 71.4
click at [485, 217] on p "Use those solutions that you already have easier access to, e.g. a deep well, c…" at bounding box center [461, 202] width 164 height 107
click at [471, 309] on button "Zachowaj" at bounding box center [469, 306] width 52 height 18
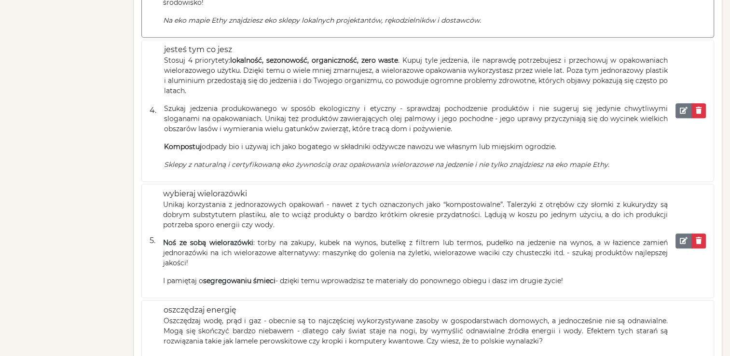
scroll to position [0, 0]
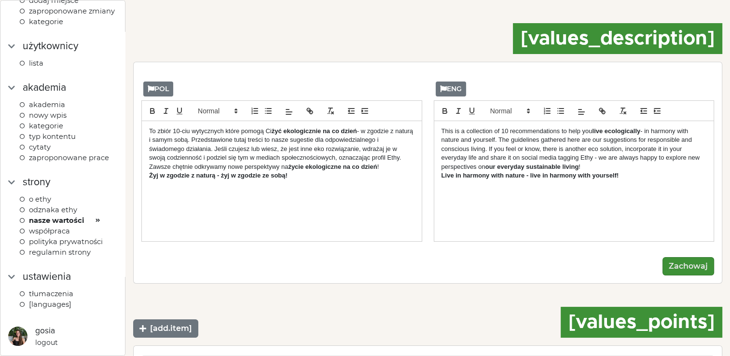
click at [56, 231] on span "Współpraca" at bounding box center [49, 231] width 41 height 9
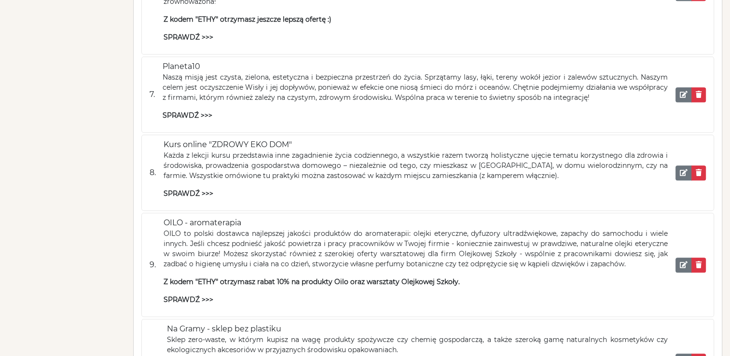
scroll to position [1130, 0]
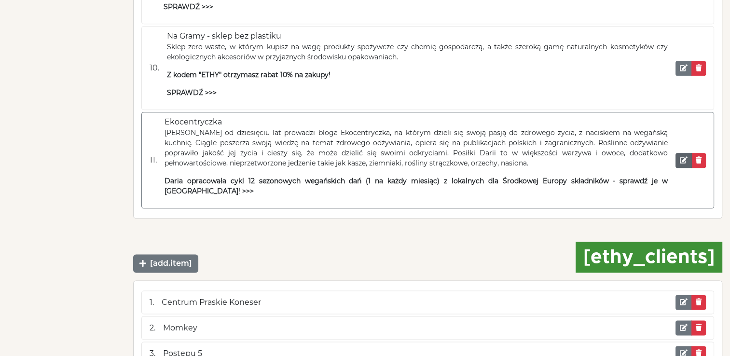
click at [682, 157] on em at bounding box center [684, 160] width 8 height 7
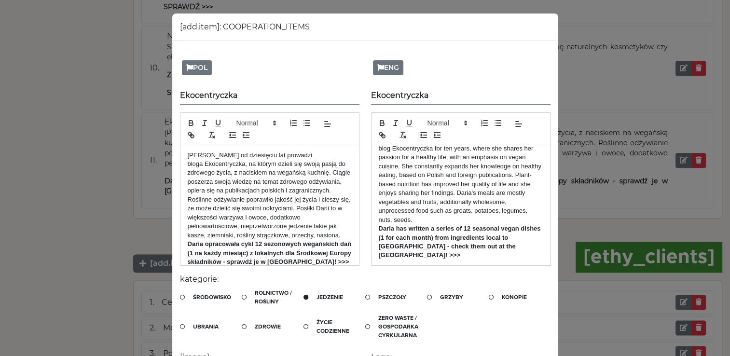
scroll to position [25, 0]
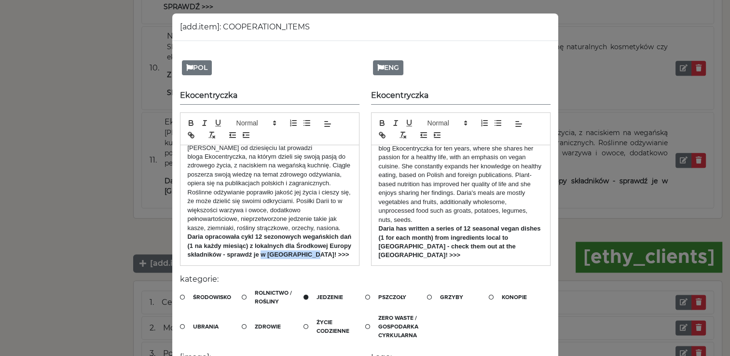
drag, startPoint x: 280, startPoint y: 248, endPoint x: 328, endPoint y: 246, distance: 47.8
click at [328, 246] on strong "Daria opracowała cykl 12 sezonowych wegańskich dań (1 na każdy miesiąc) z lokal…" at bounding box center [270, 245] width 165 height 25
drag, startPoint x: 374, startPoint y: 256, endPoint x: 401, endPoint y: 255, distance: 27.0
click at [401, 255] on strong "Daria has written a series of 12 seasonal vegan dishes (1 for each month) from …" at bounding box center [461, 242] width 164 height 34
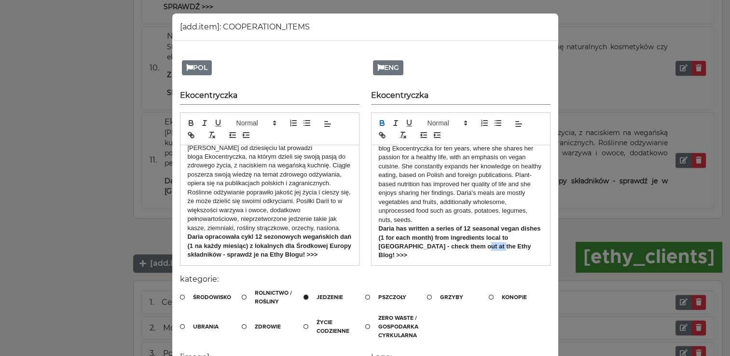
drag, startPoint x: 488, startPoint y: 247, endPoint x: 473, endPoint y: 246, distance: 15.5
click at [473, 246] on strong "Daria has written a series of 12 seasonal vegan dishes (1 for each month) from …" at bounding box center [461, 242] width 164 height 34
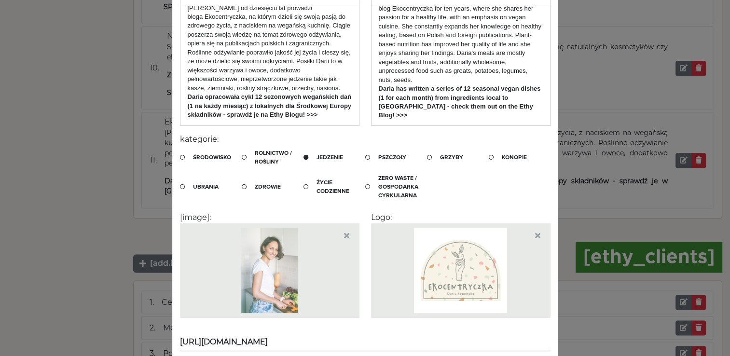
scroll to position [190, 0]
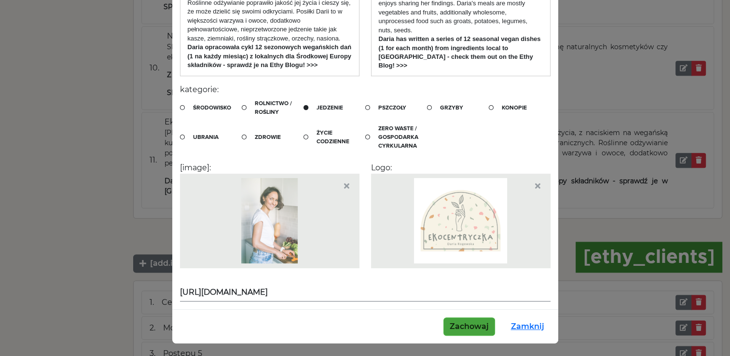
click at [477, 323] on button "Zachowaj" at bounding box center [469, 326] width 52 height 18
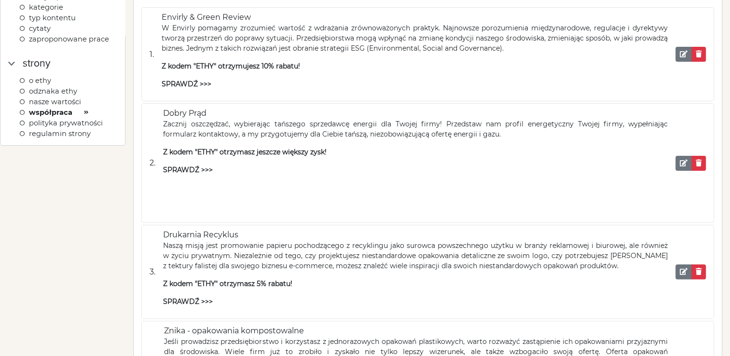
scroll to position [0, 0]
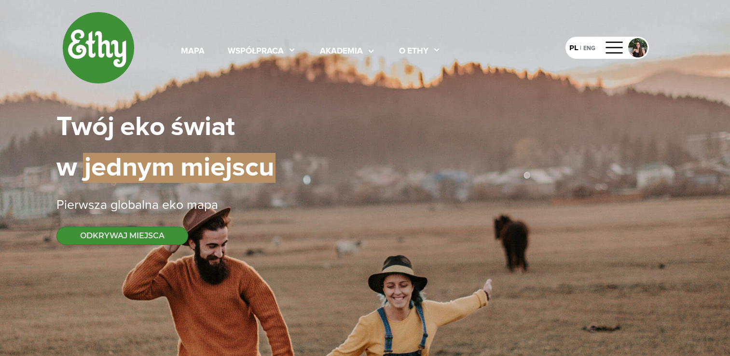
select select
click at [356, 50] on div "akademia" at bounding box center [341, 51] width 43 height 13
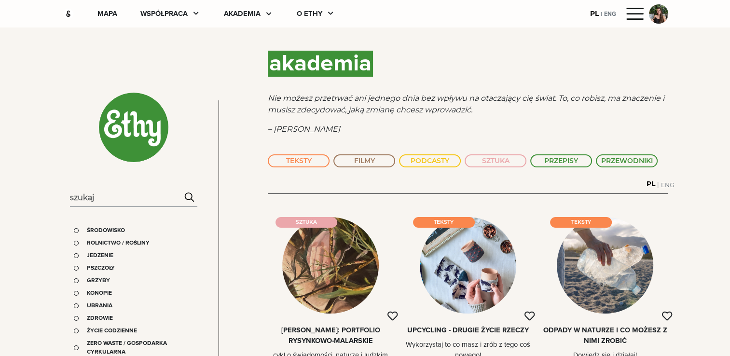
select select
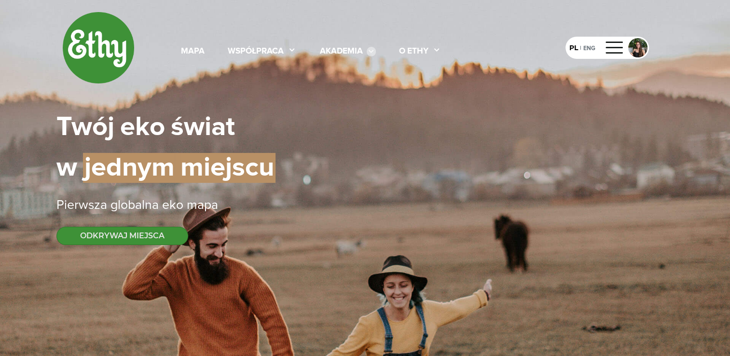
click at [369, 51] on icon at bounding box center [371, 52] width 9 height 10
click at [609, 51] on div at bounding box center [614, 47] width 23 height 15
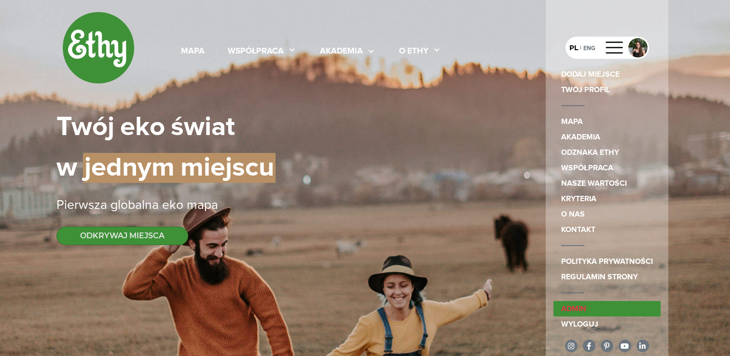
click at [588, 307] on link "admin" at bounding box center [606, 308] width 107 height 15
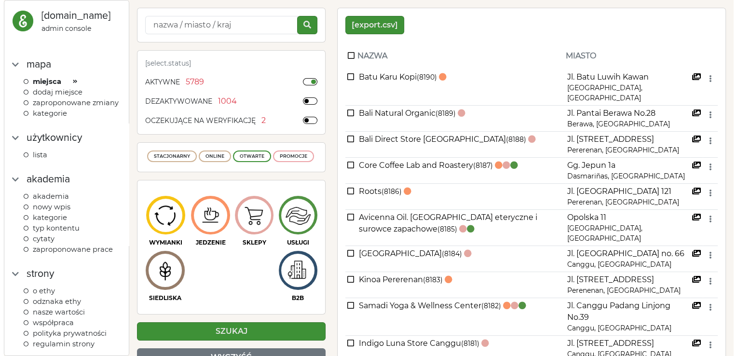
scroll to position [102, 0]
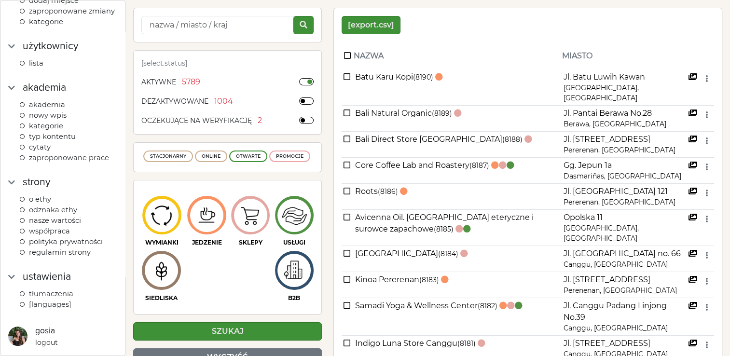
click at [57, 295] on span "Tłumaczenia" at bounding box center [51, 294] width 44 height 9
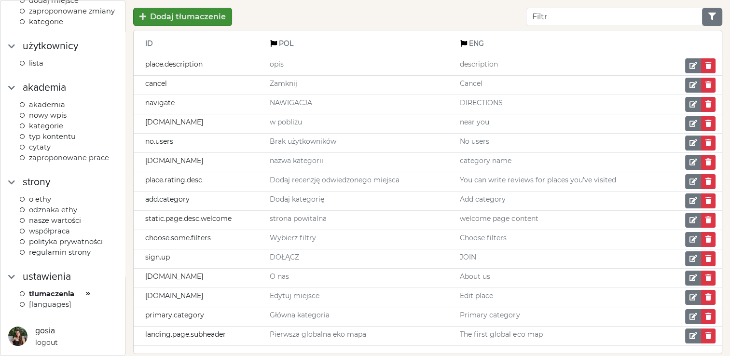
click at [545, 19] on input "Filter" at bounding box center [614, 17] width 177 height 18
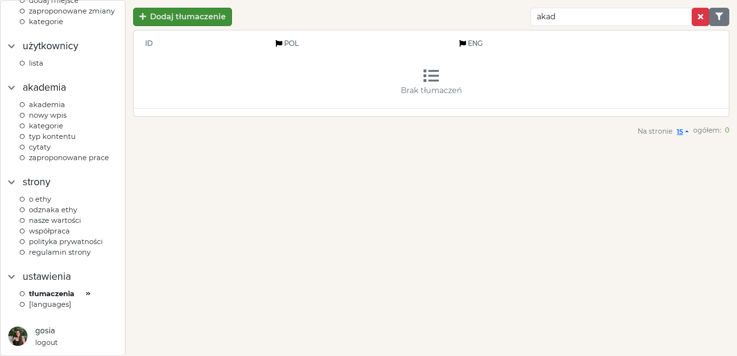
drag, startPoint x: 561, startPoint y: 15, endPoint x: 392, endPoint y: 14, distance: 168.9
click at [392, 14] on div "Dodaj tłumaczenie akad" at bounding box center [431, 17] width 596 height 18
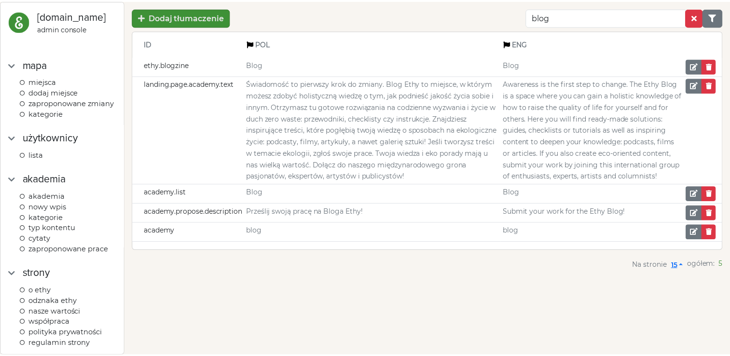
scroll to position [102, 0]
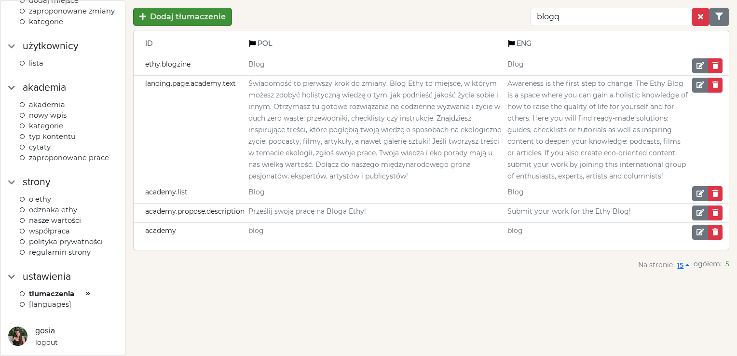
type input "blogq"
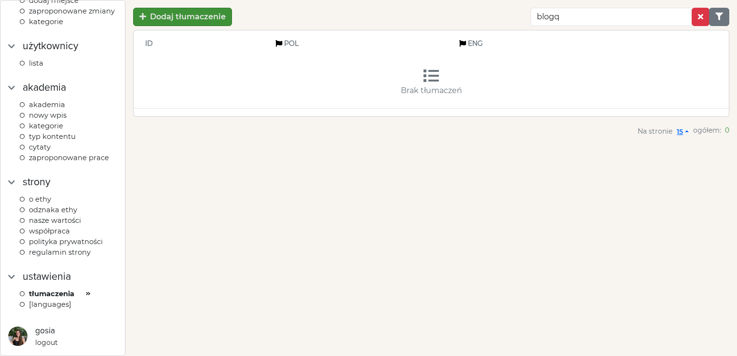
click at [41, 235] on span "Współpraca" at bounding box center [49, 231] width 41 height 9
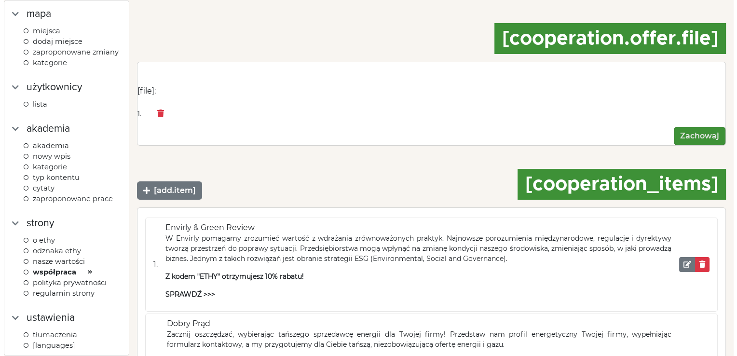
scroll to position [51, 0]
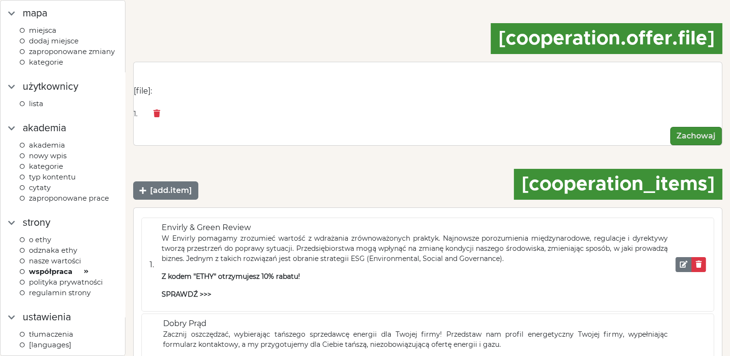
click at [47, 171] on span "kategorie" at bounding box center [46, 166] width 34 height 9
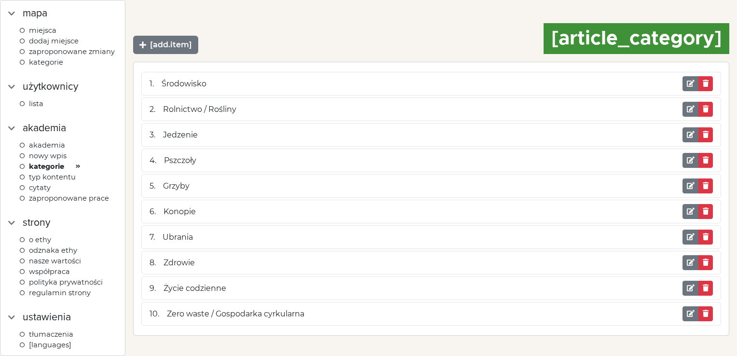
click at [48, 181] on span "TYP KONTENTU" at bounding box center [52, 177] width 47 height 9
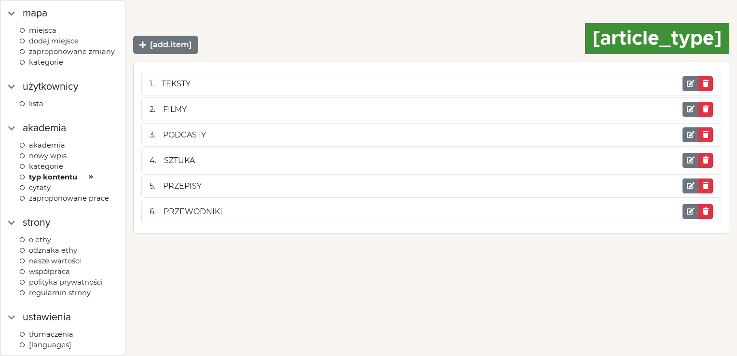
click at [42, 192] on span "cytaty" at bounding box center [40, 187] width 22 height 9
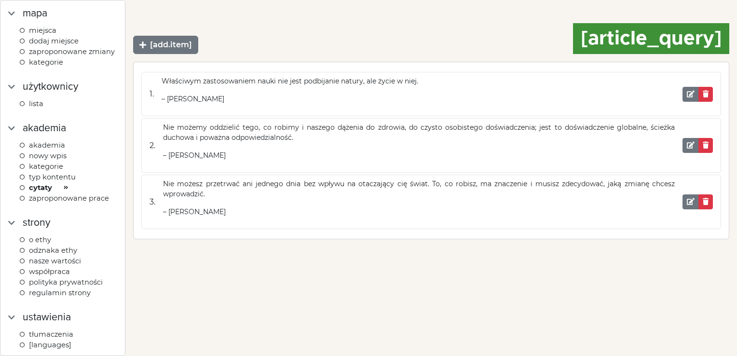
click at [56, 203] on span "Zaproponowane prace" at bounding box center [69, 198] width 80 height 9
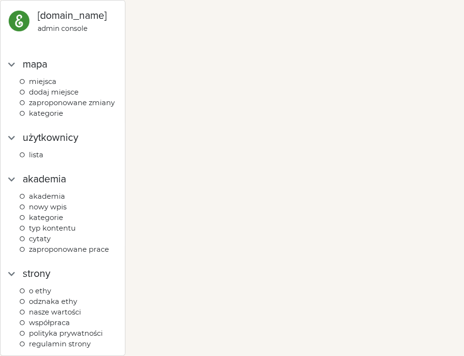
click at [20, 20] on img at bounding box center [19, 21] width 22 height 22
